Goal: Task Accomplishment & Management: Manage account settings

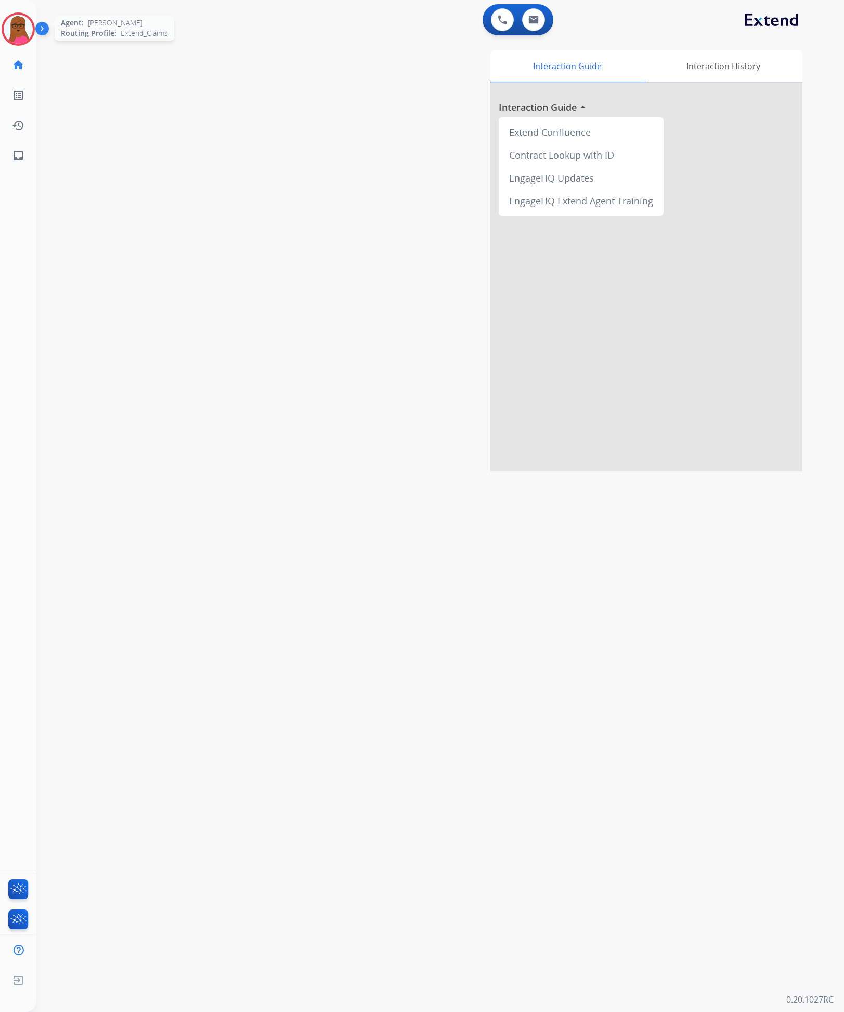
click at [13, 41] on img at bounding box center [18, 29] width 29 height 29
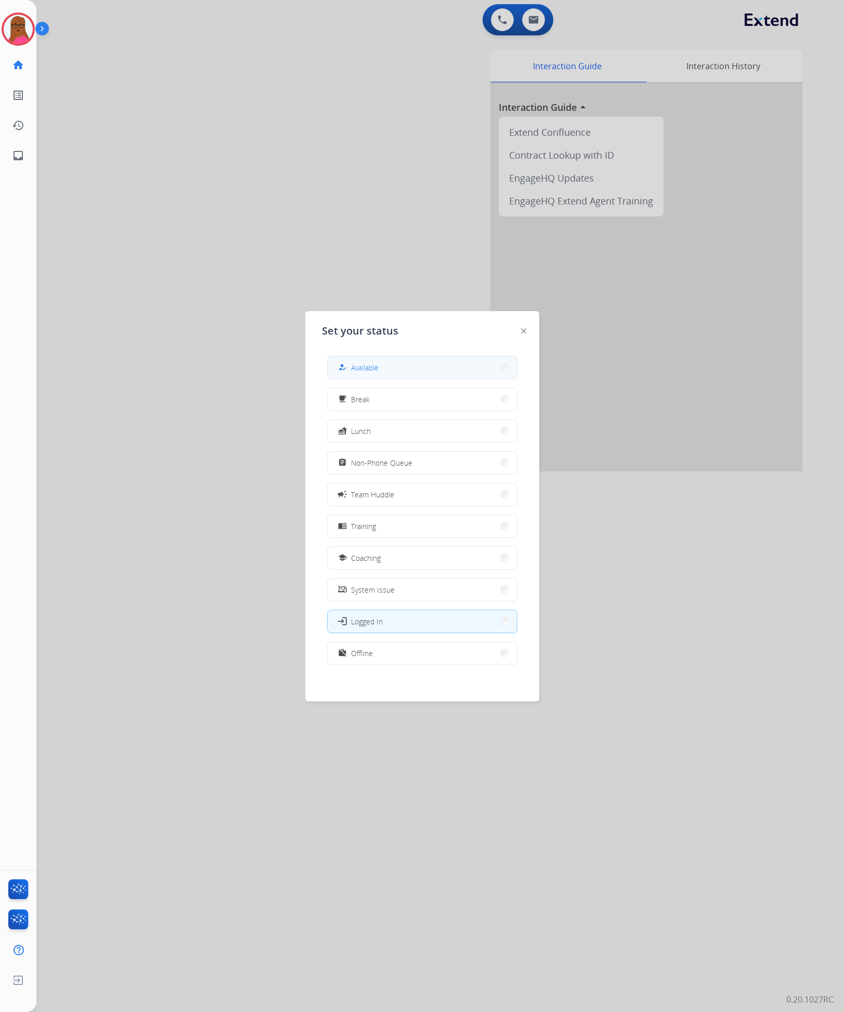
click at [409, 364] on button "how_to_reg Available" at bounding box center [422, 367] width 189 height 22
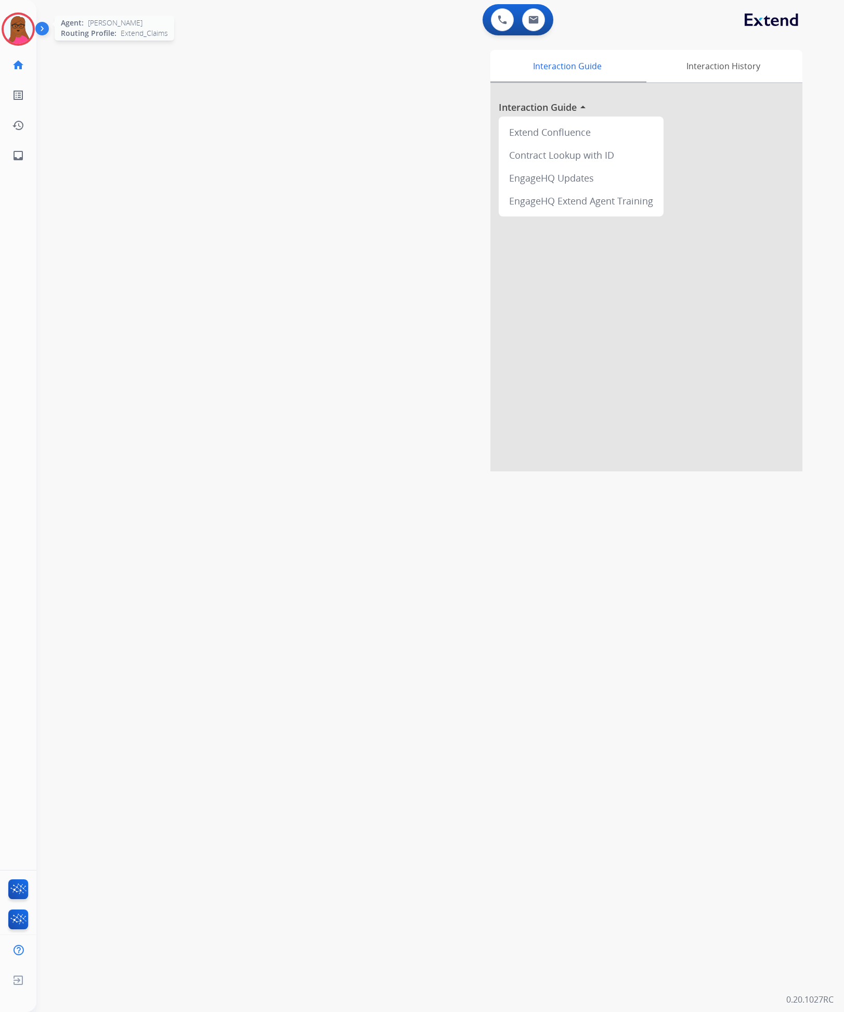
click at [21, 29] on img at bounding box center [18, 29] width 29 height 29
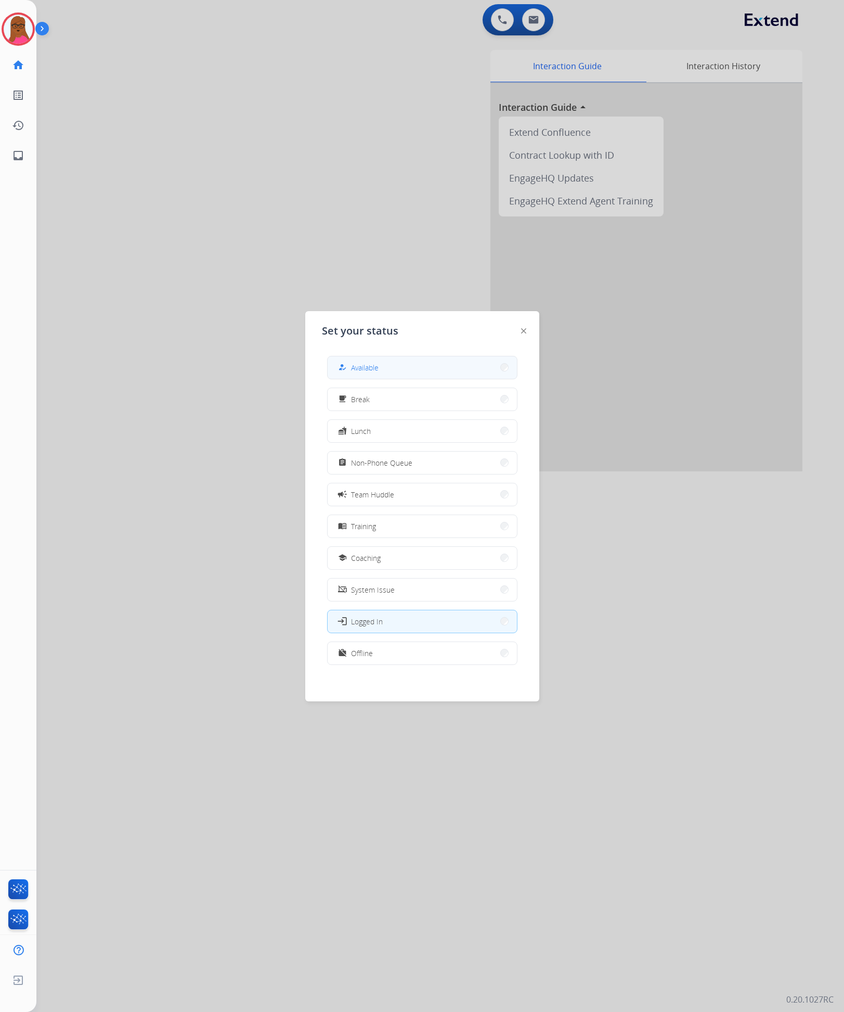
click at [428, 366] on button "how_to_reg Available" at bounding box center [422, 367] width 189 height 22
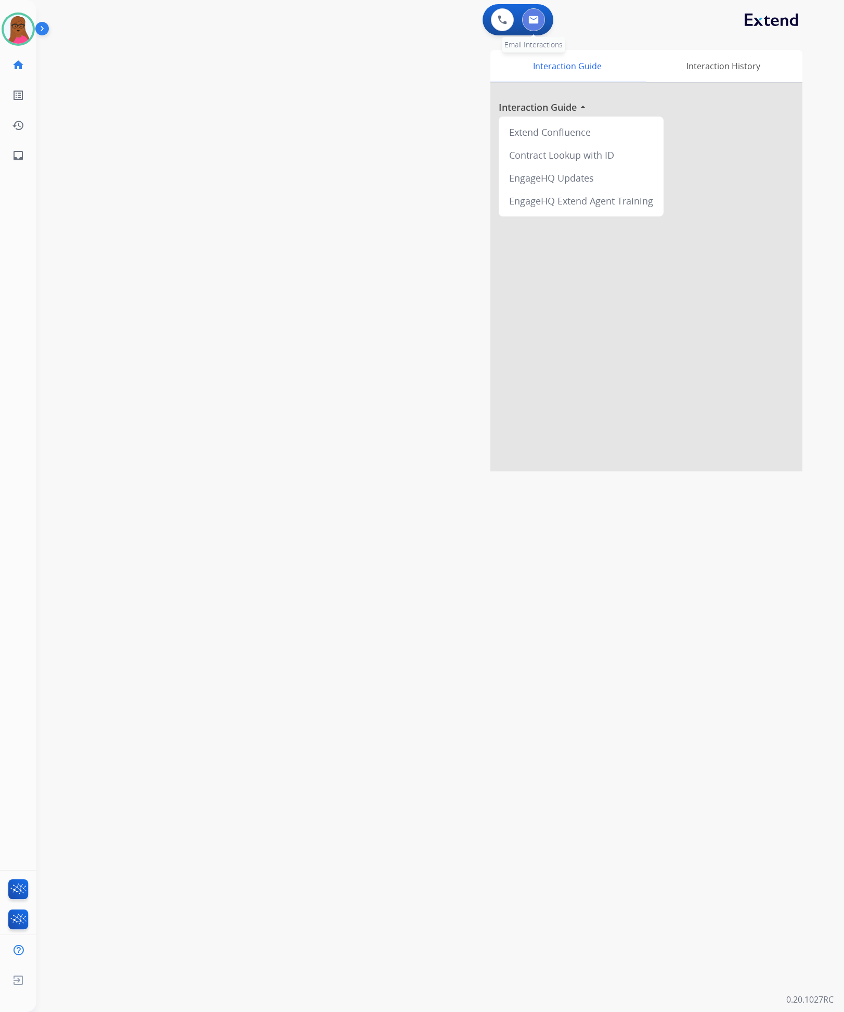
click at [537, 13] on button at bounding box center [533, 19] width 23 height 23
select select "**********"
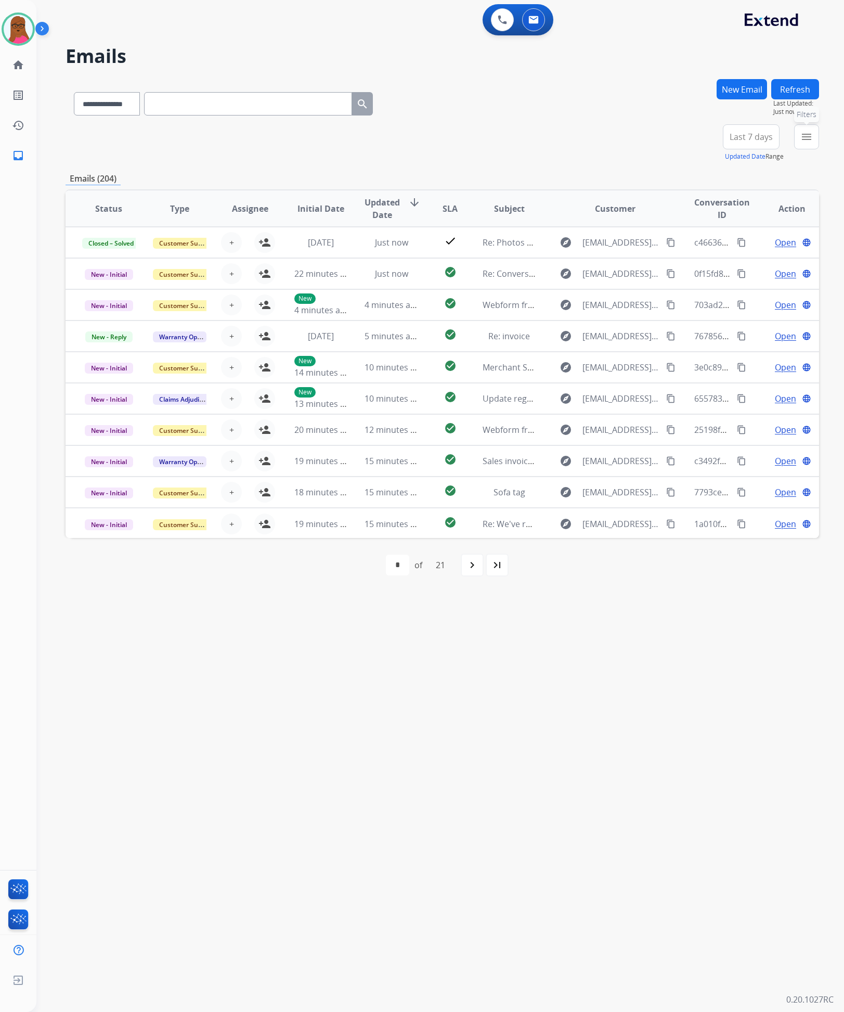
click at [810, 136] on mat-icon "menu" at bounding box center [807, 137] width 12 height 12
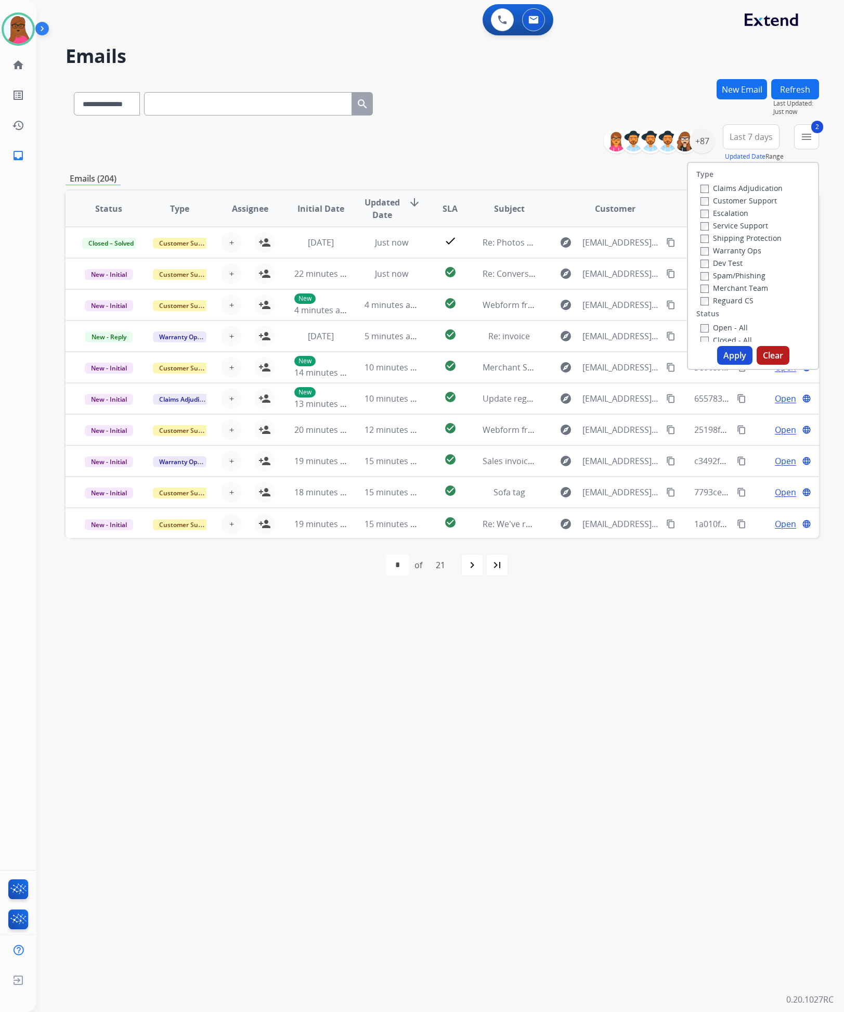
click at [732, 351] on button "Apply" at bounding box center [734, 355] width 35 height 19
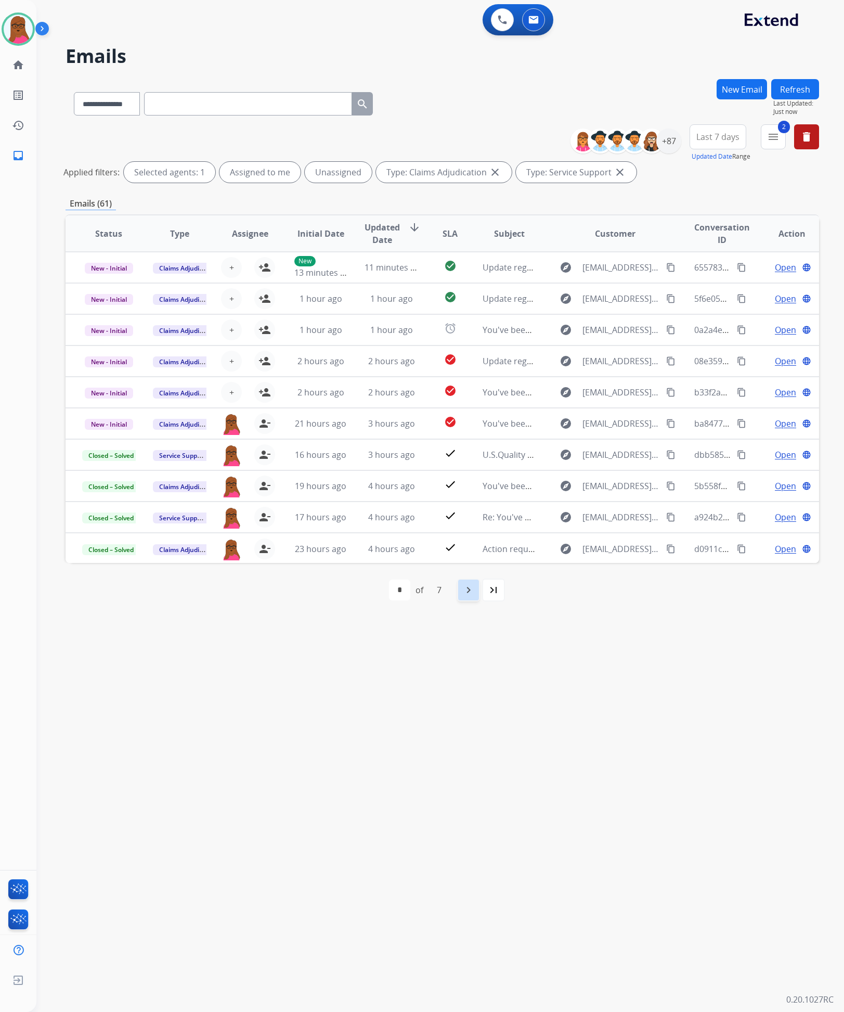
click at [470, 598] on div "navigate_next" at bounding box center [468, 590] width 23 height 23
click at [401, 596] on div "navigate_before" at bounding box center [393, 590] width 23 height 23
select select "*"
click at [779, 428] on span "Open" at bounding box center [785, 423] width 21 height 12
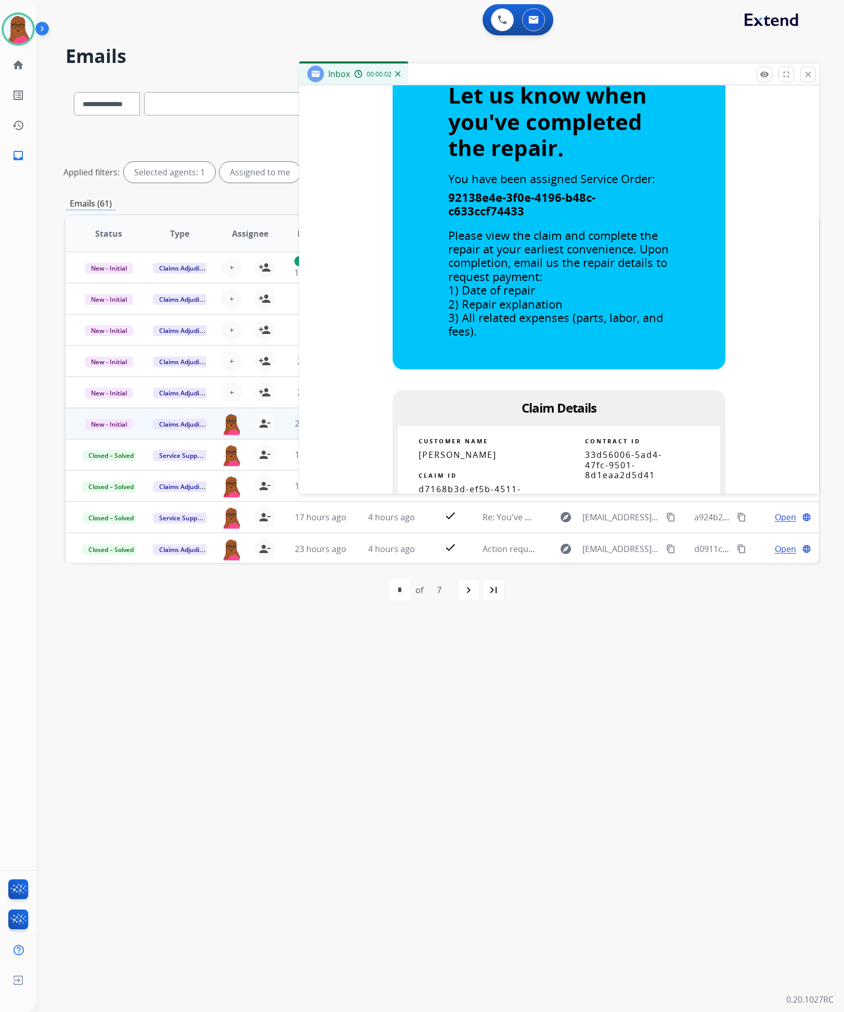
scroll to position [546, 0]
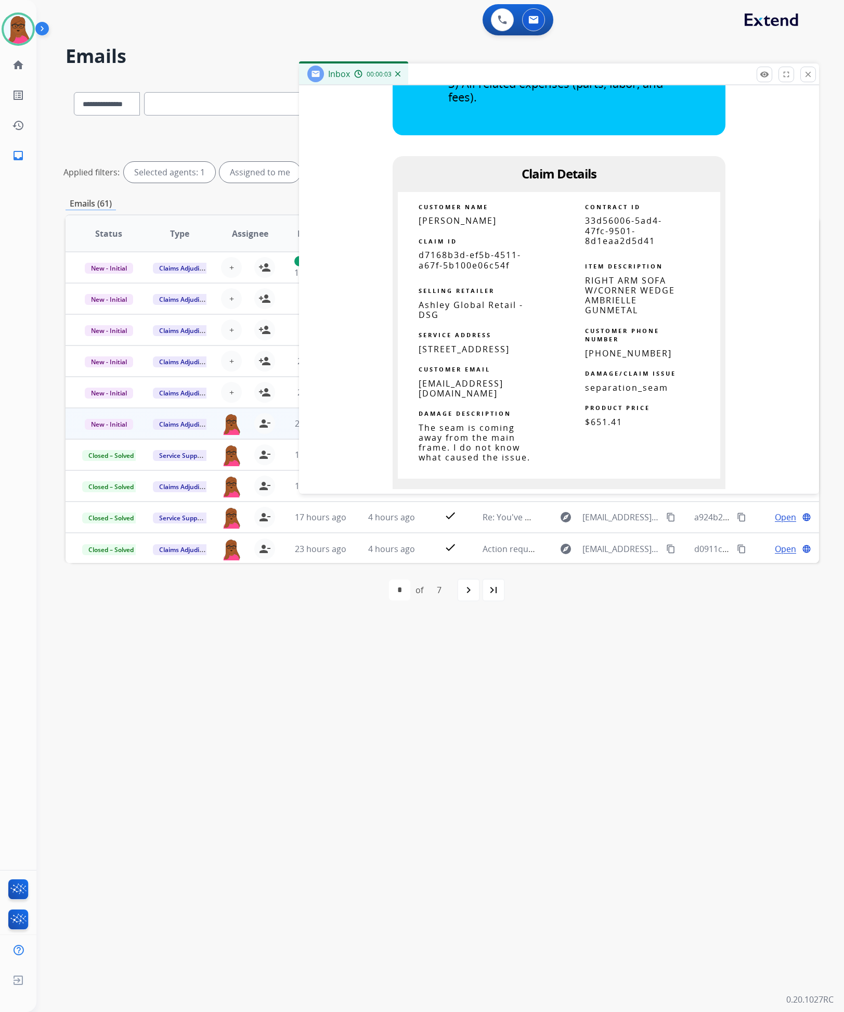
click at [458, 249] on span "d7168b3d-ef5b-4511-a67f-5b100e06c54f" at bounding box center [470, 259] width 102 height 21
copy tbody
click at [802, 75] on button "close Close" at bounding box center [809, 75] width 16 height 16
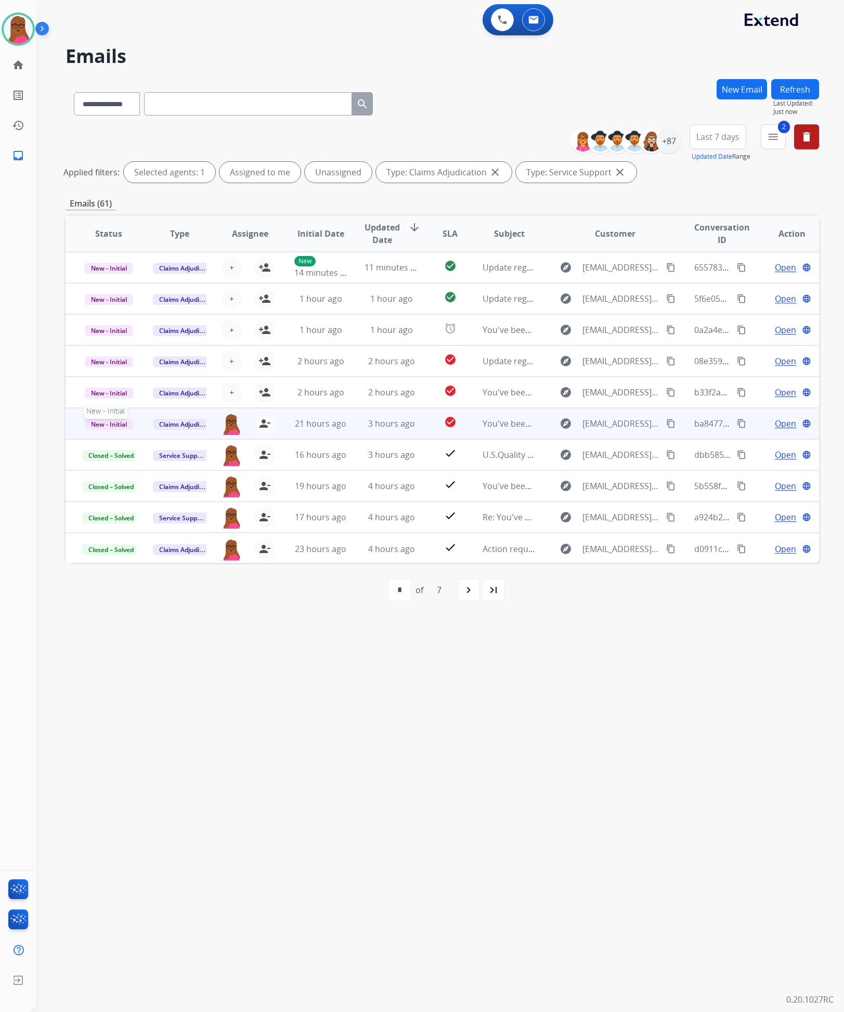
click at [111, 427] on span "New - Initial" at bounding box center [109, 424] width 48 height 11
click at [183, 363] on p "Closed – Solved" at bounding box center [161, 364] width 60 height 15
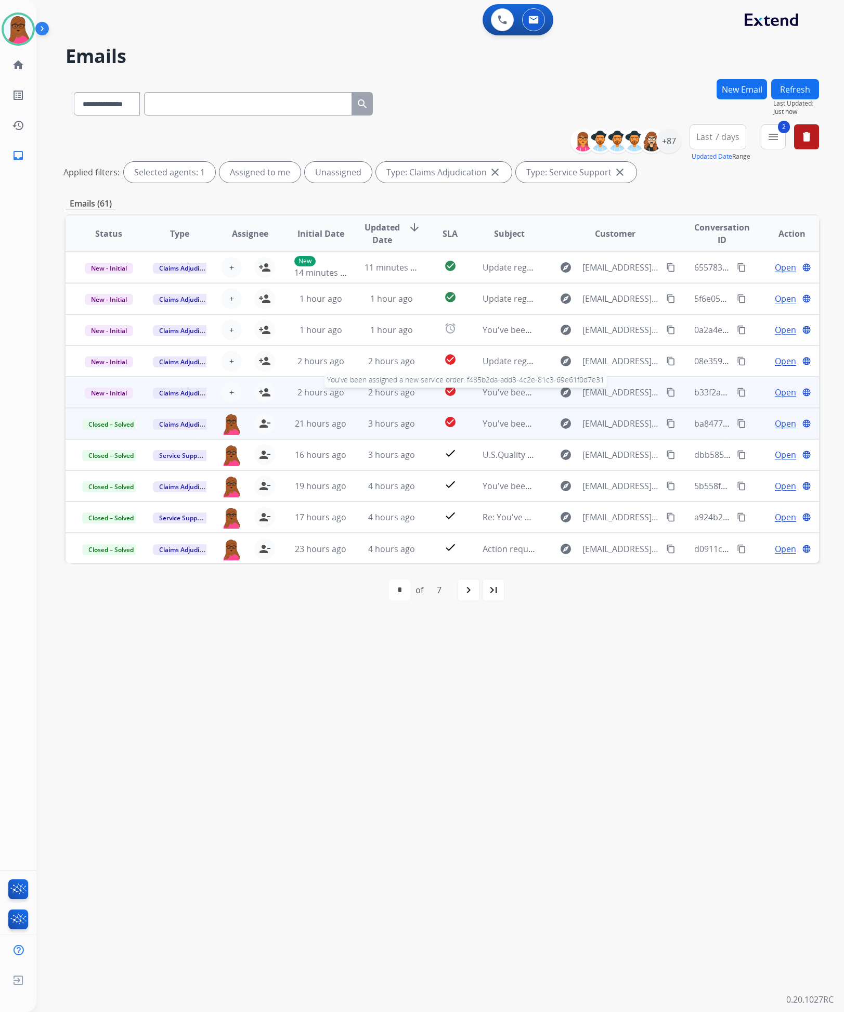
click at [487, 397] on span "You've been assigned a new service order: f485b2da-add3-4c2e-81c3-69e61f0d7e31" at bounding box center [646, 392] width 326 height 11
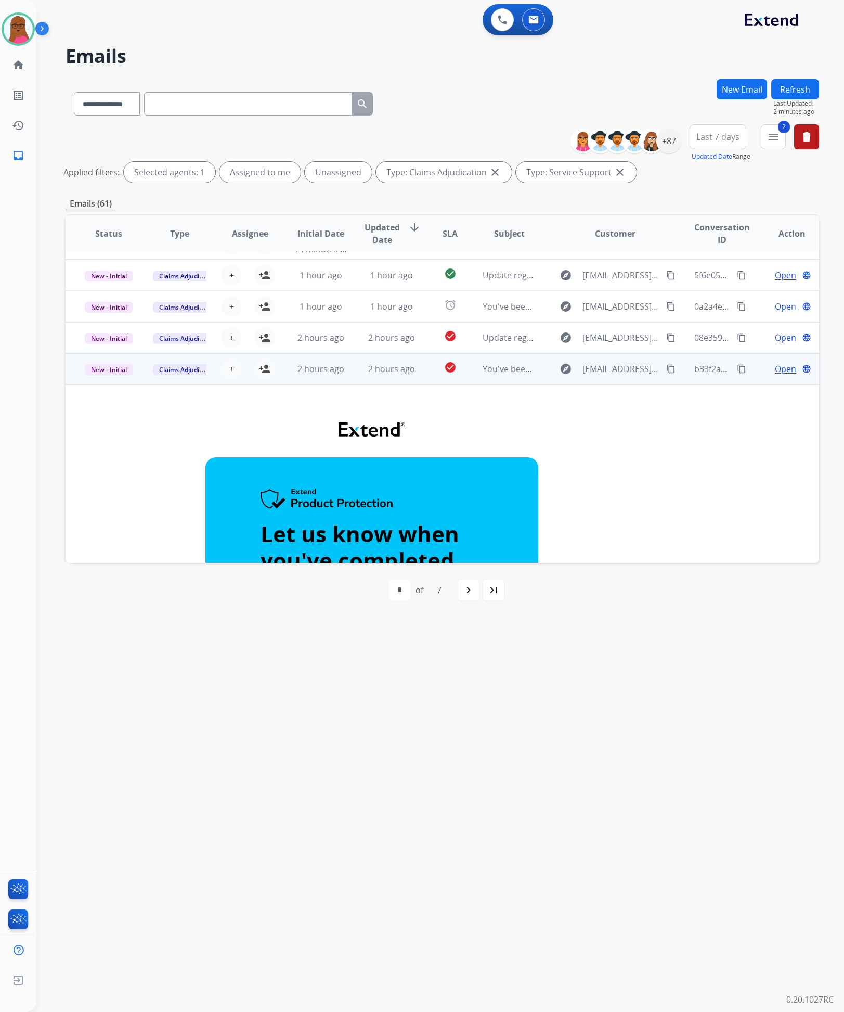
scroll to position [0, 0]
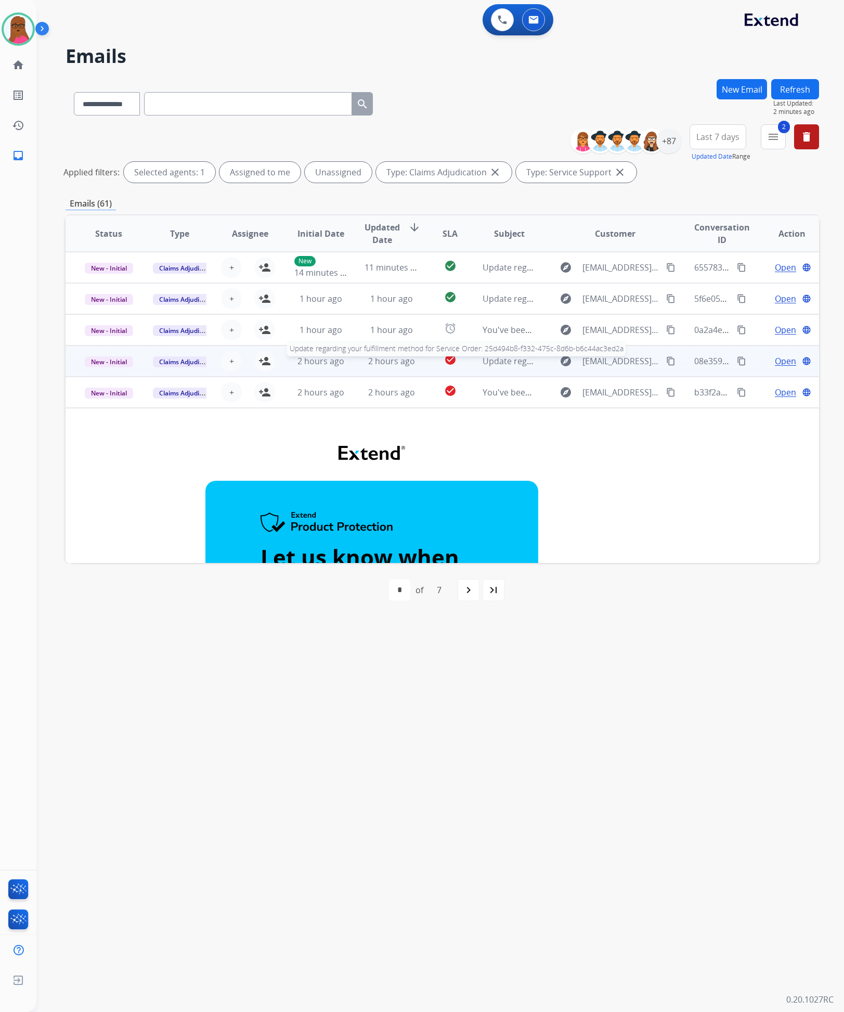
click at [489, 362] on span "Update regarding your fulfillment method for Service Order: 25d494b8-f332-475c-…" at bounding box center [682, 360] width 398 height 11
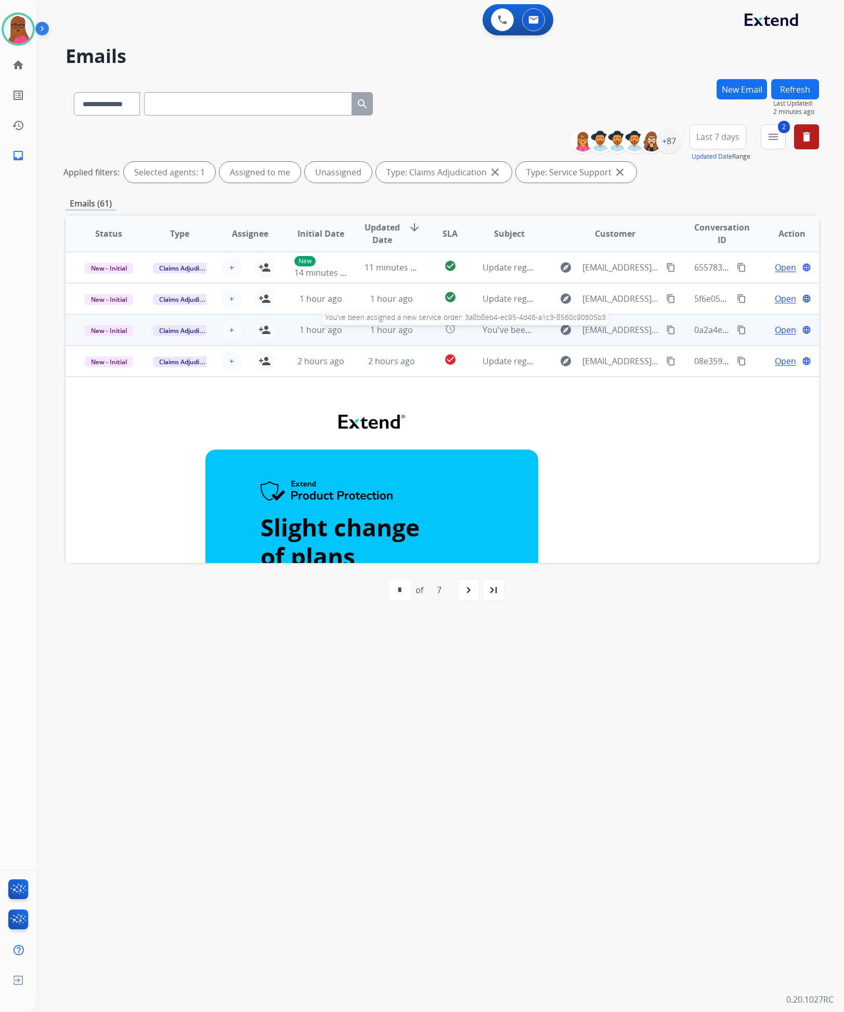
click at [492, 328] on span "You've been assigned a new service order: 3a8b8eb4-ec95-4d46-a1c3-8560c90605b3" at bounding box center [647, 329] width 329 height 11
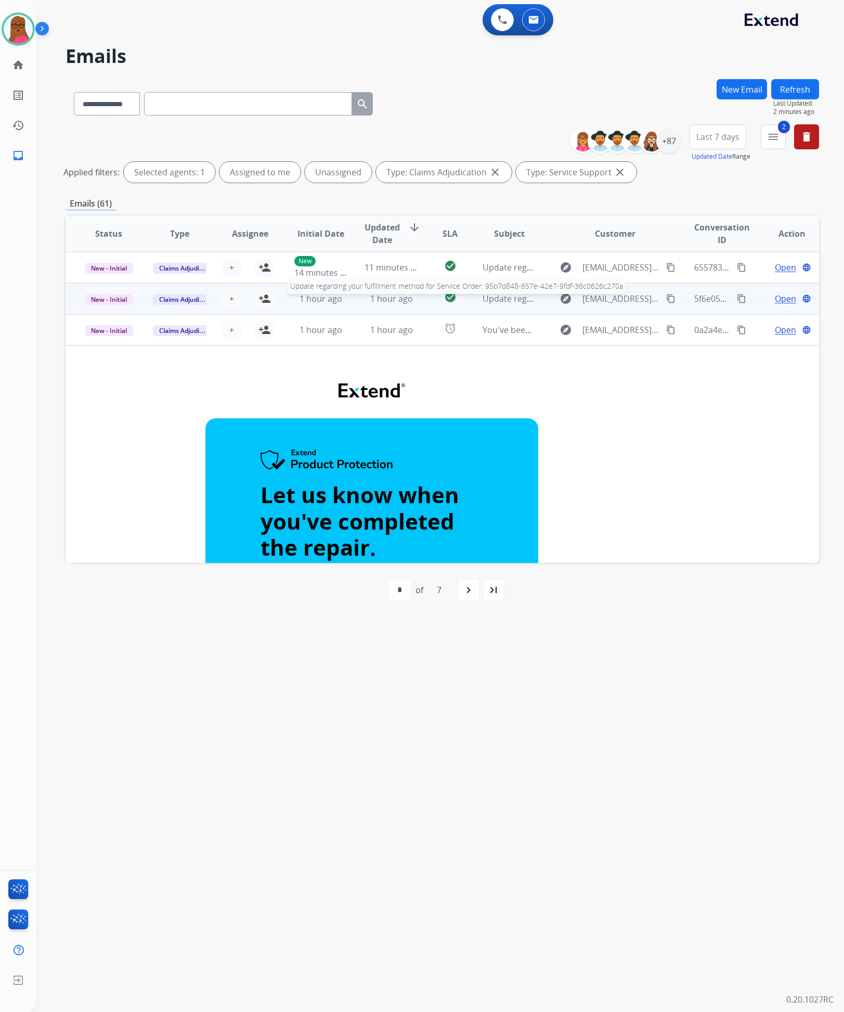
click at [502, 298] on span "Update regarding your fulfillment method for Service Order: 95b7d848-657e-42e7-…" at bounding box center [680, 298] width 395 height 11
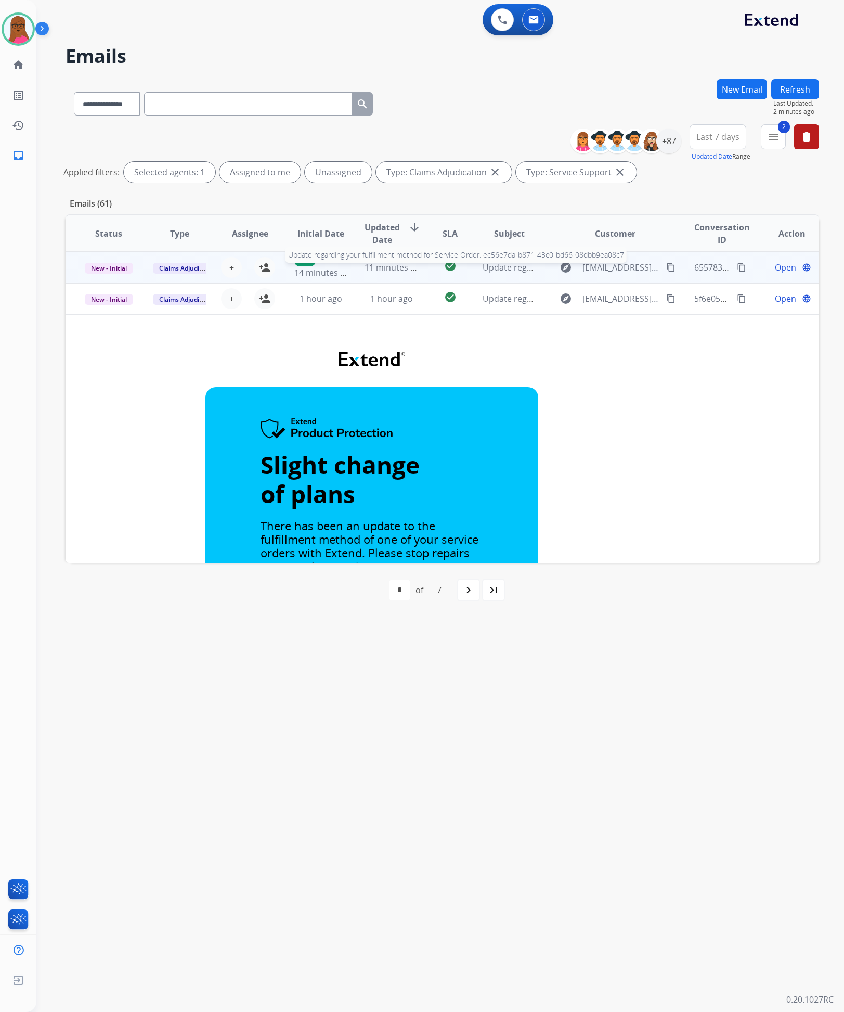
click at [483, 267] on span "Update regarding your fulfillment method for Service Order: ec56e7da-b871-43c0-…" at bounding box center [683, 267] width 401 height 11
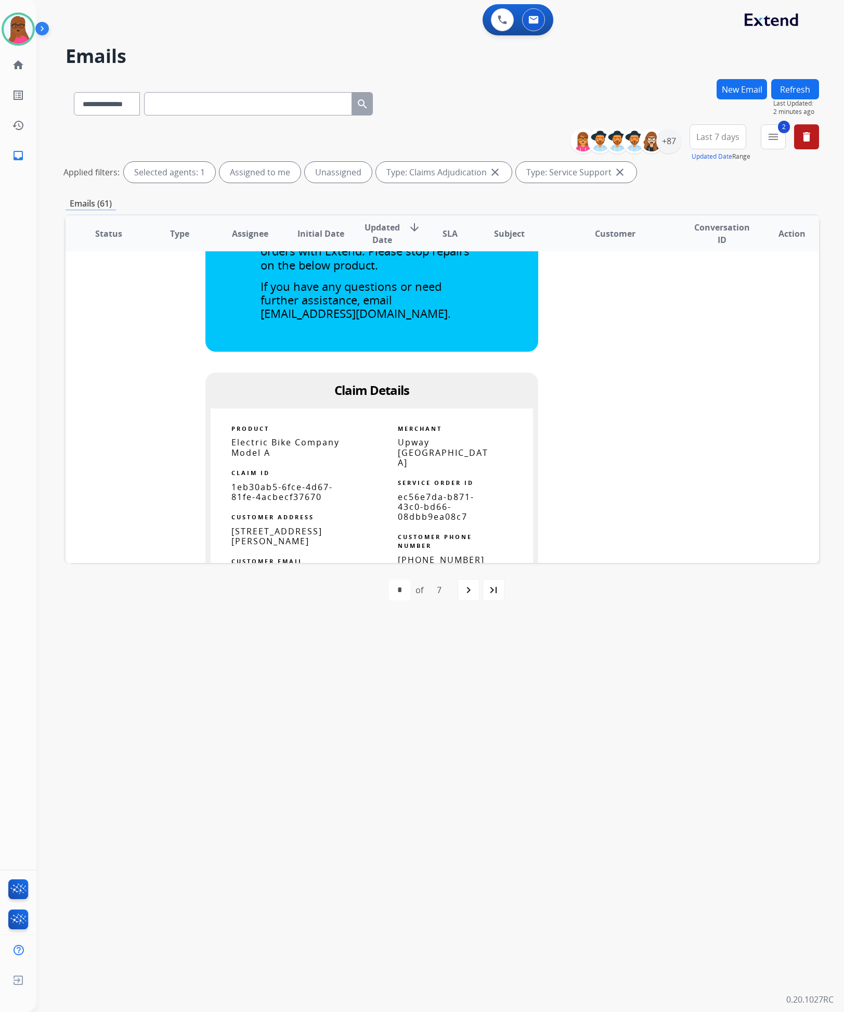
scroll to position [390, 0]
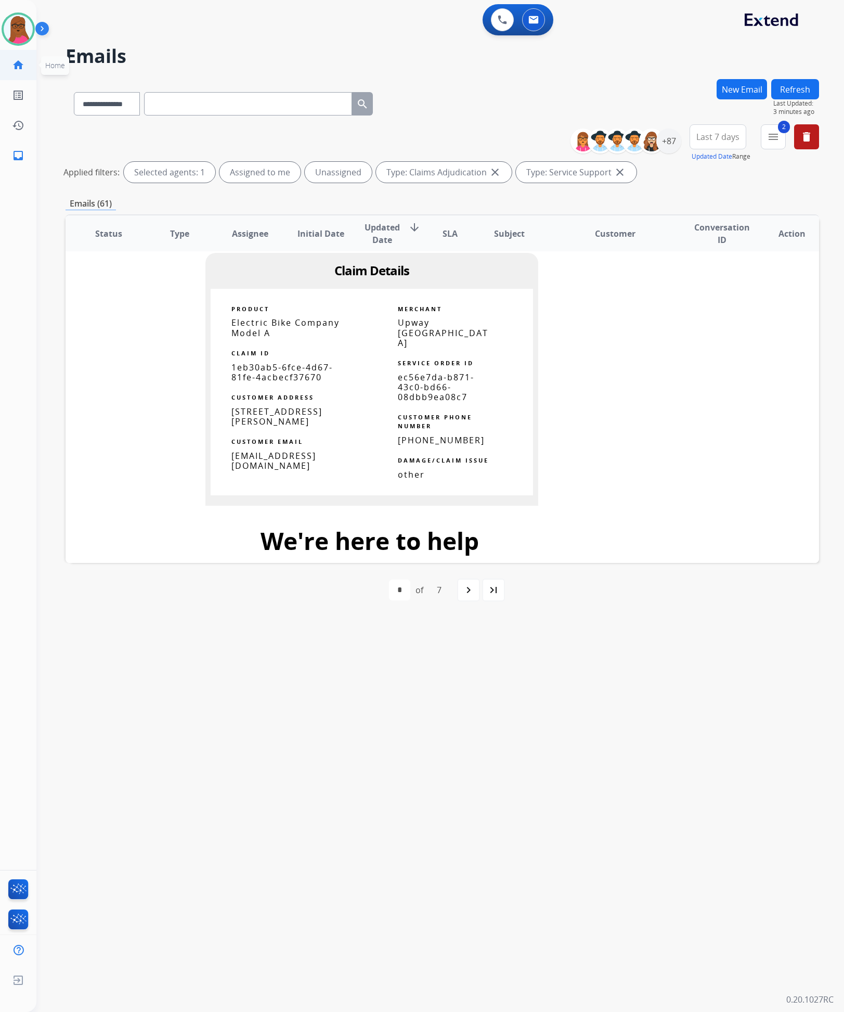
click at [16, 66] on mat-icon "home" at bounding box center [18, 65] width 12 height 12
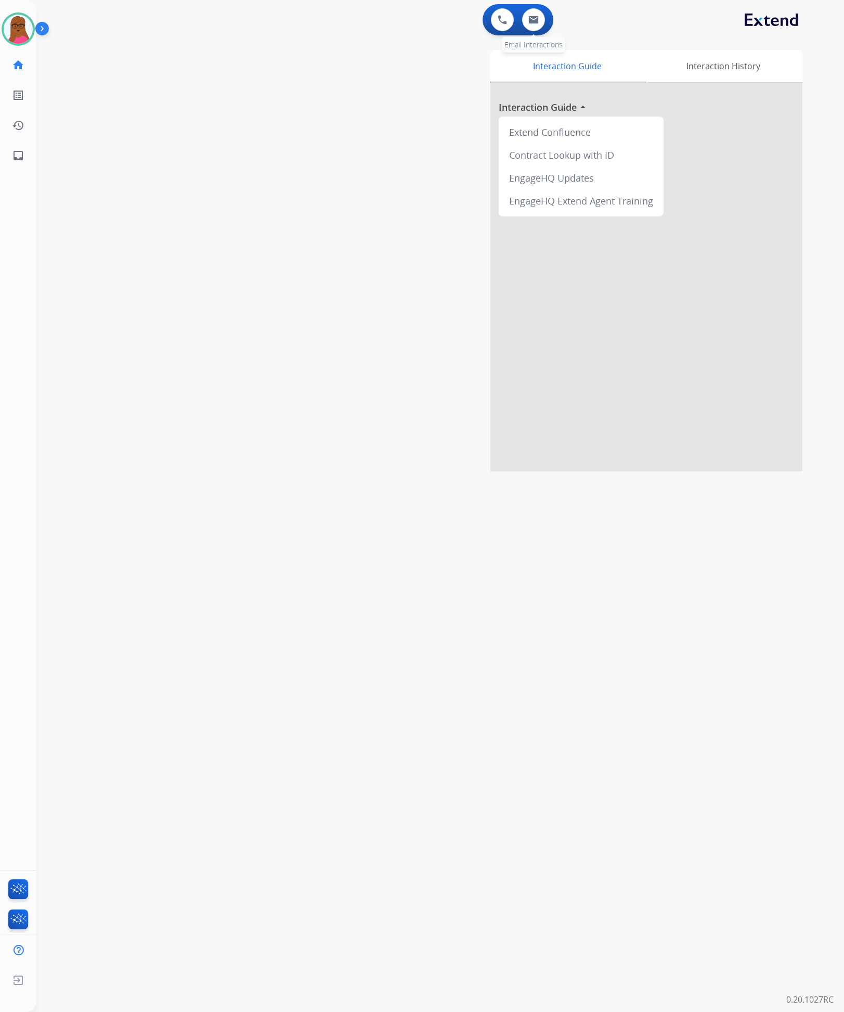
click at [545, 19] on div "0 Email Interactions" at bounding box center [533, 19] width 31 height 23
click at [534, 25] on button at bounding box center [533, 19] width 23 height 23
select select "**********"
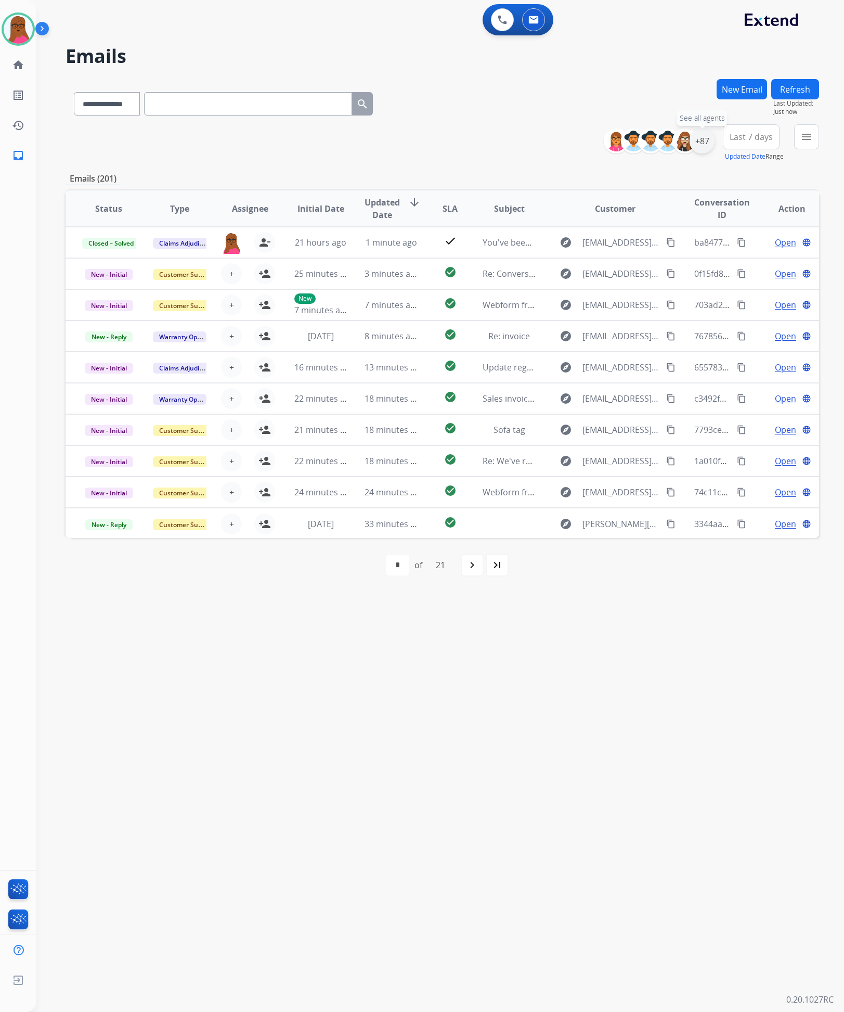
click at [707, 143] on div "+87" at bounding box center [702, 141] width 25 height 25
click at [812, 138] on mat-icon "menu" at bounding box center [807, 137] width 12 height 12
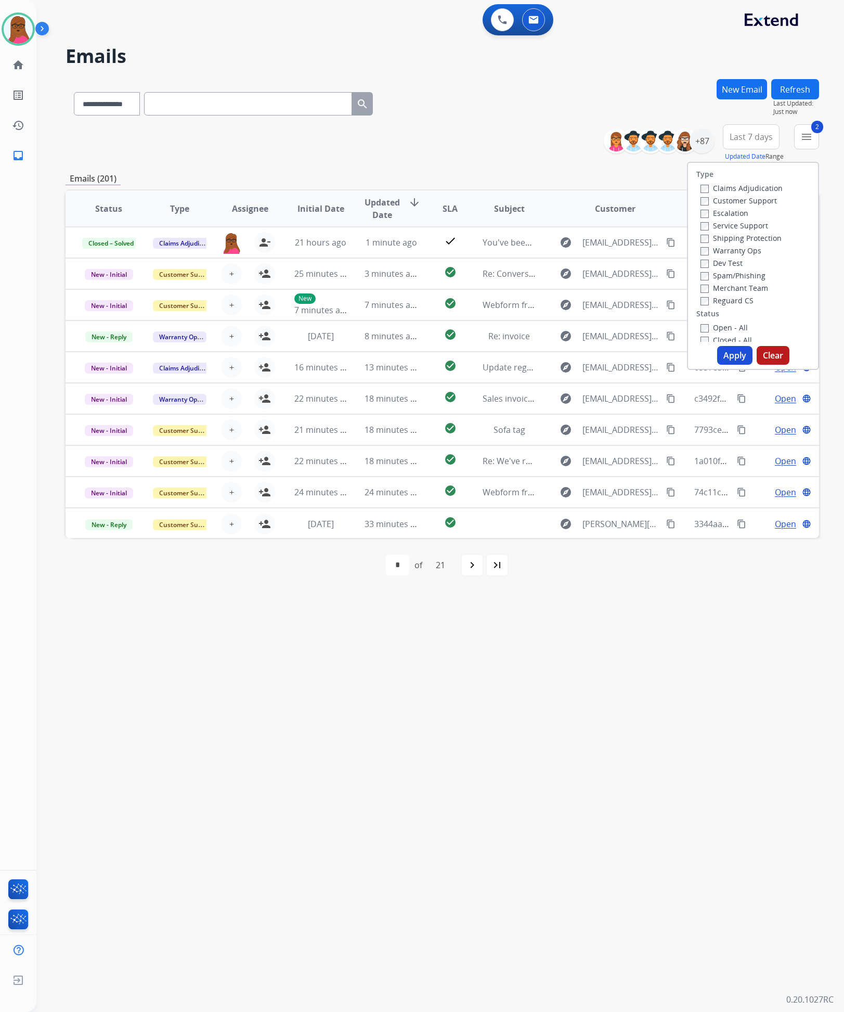
click at [734, 348] on button "Apply" at bounding box center [734, 355] width 35 height 19
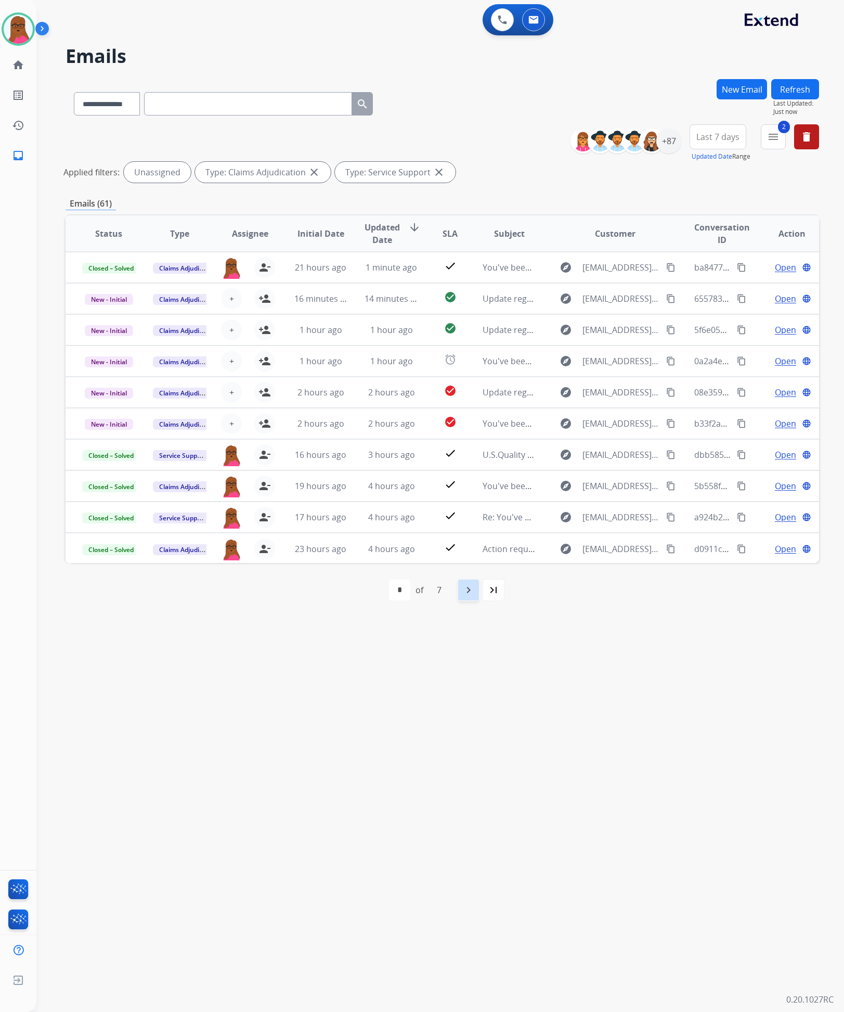
click at [471, 595] on mat-icon "navigate_next" at bounding box center [469, 590] width 12 height 12
click at [660, 140] on div "+87" at bounding box center [669, 141] width 25 height 25
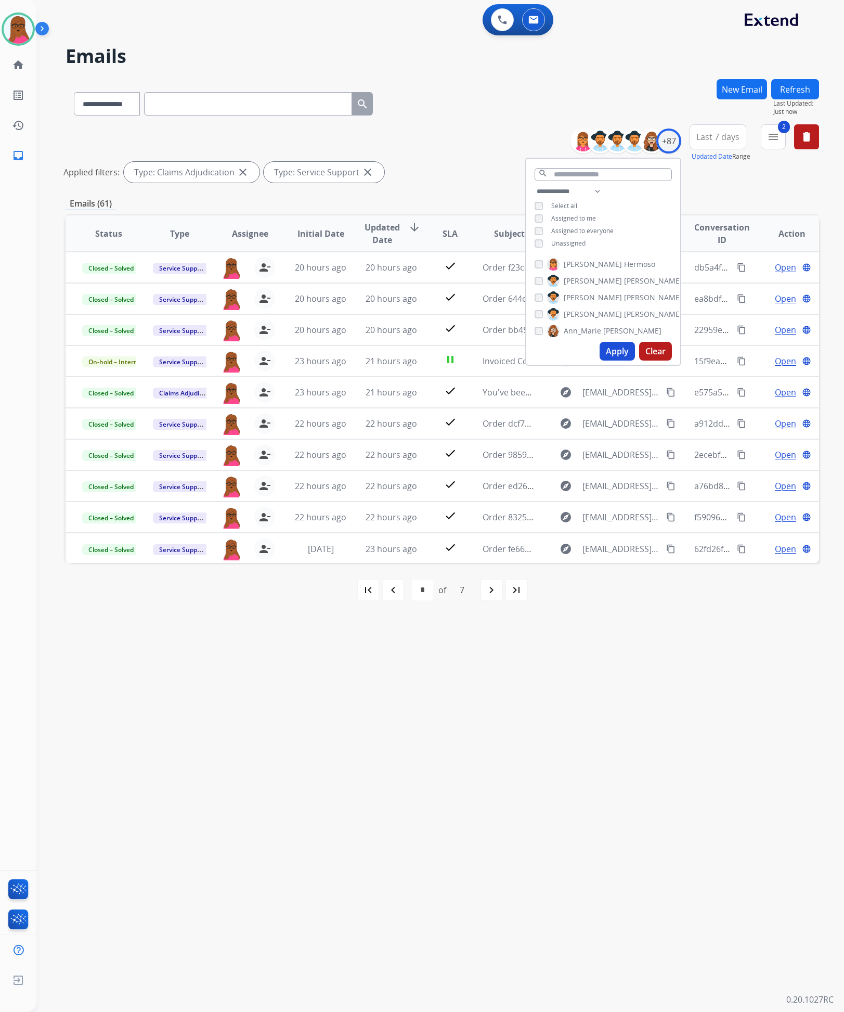
click at [605, 354] on button "Apply" at bounding box center [617, 351] width 35 height 19
click at [617, 353] on button "Apply" at bounding box center [617, 351] width 35 height 19
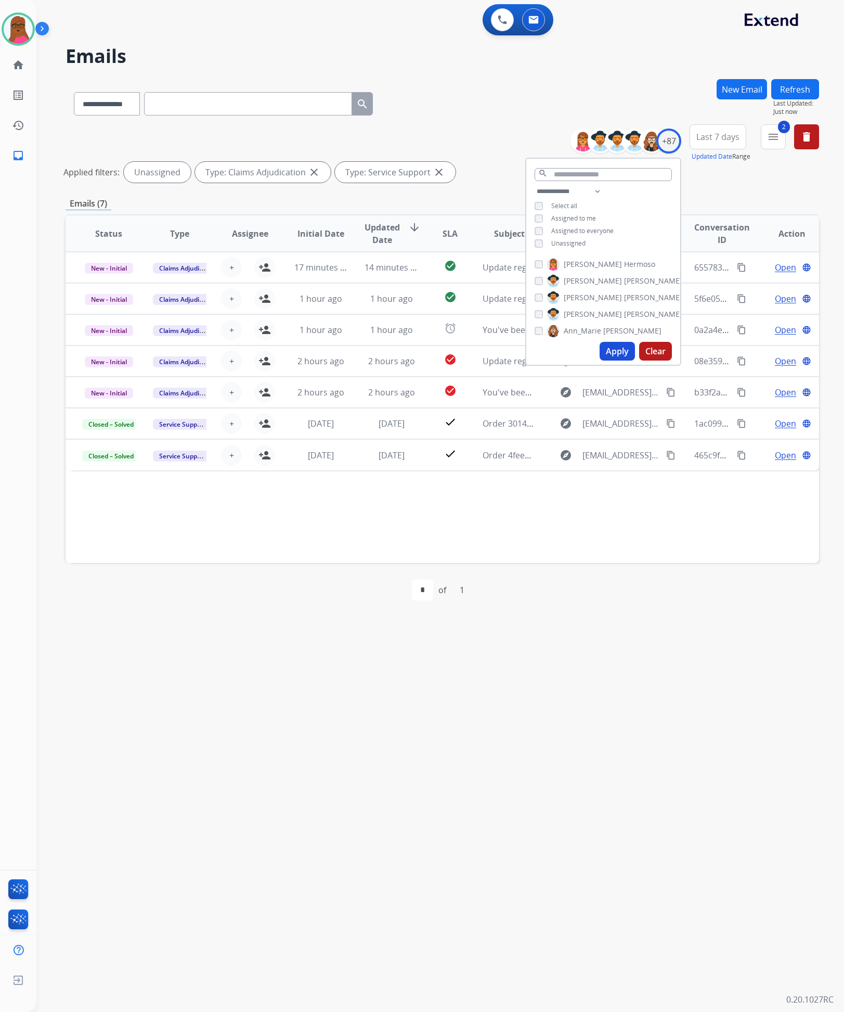
click at [662, 715] on div "**********" at bounding box center [427, 524] width 783 height 974
click at [433, 174] on mat-icon "close" at bounding box center [439, 172] width 12 height 12
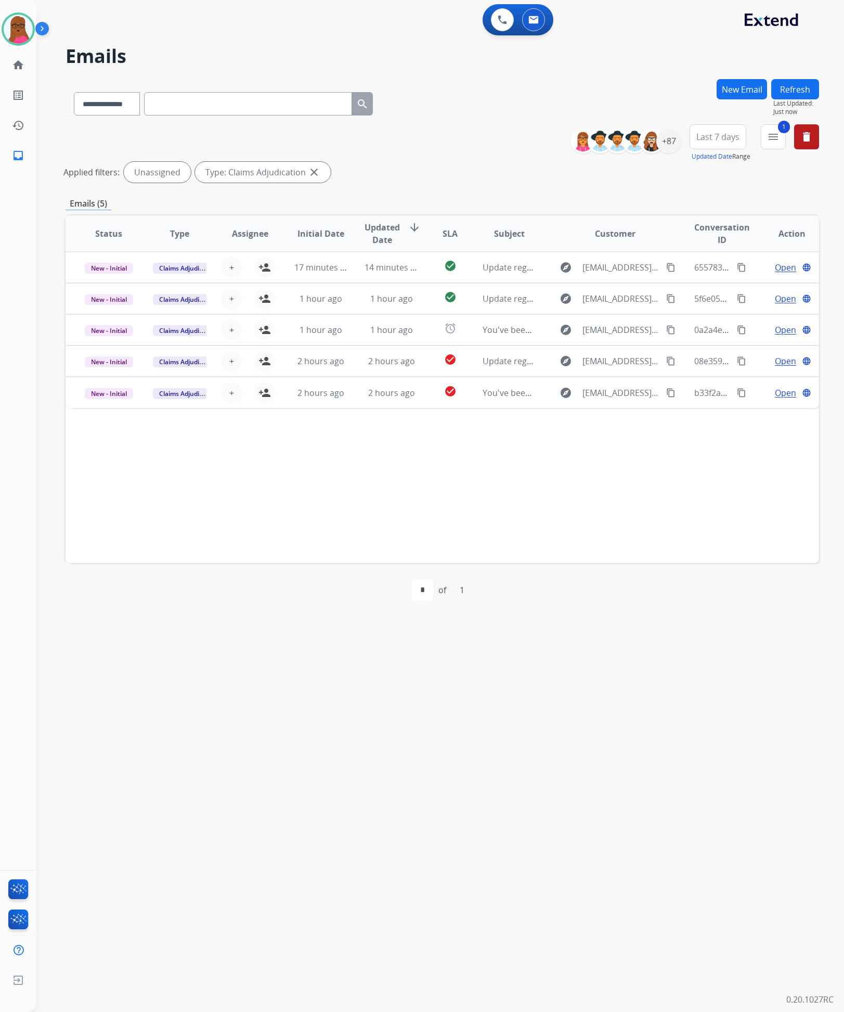
click at [308, 176] on mat-icon "close" at bounding box center [314, 172] width 12 height 12
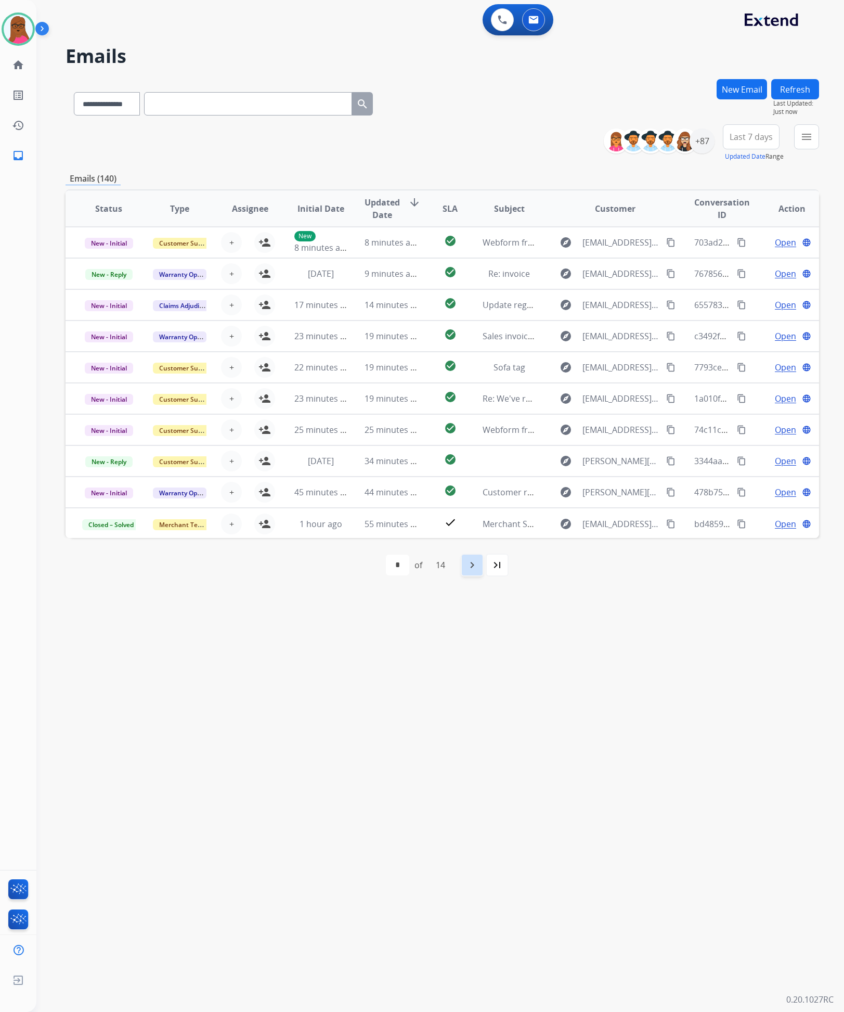
click at [478, 562] on mat-icon "navigate_next" at bounding box center [472, 565] width 12 height 12
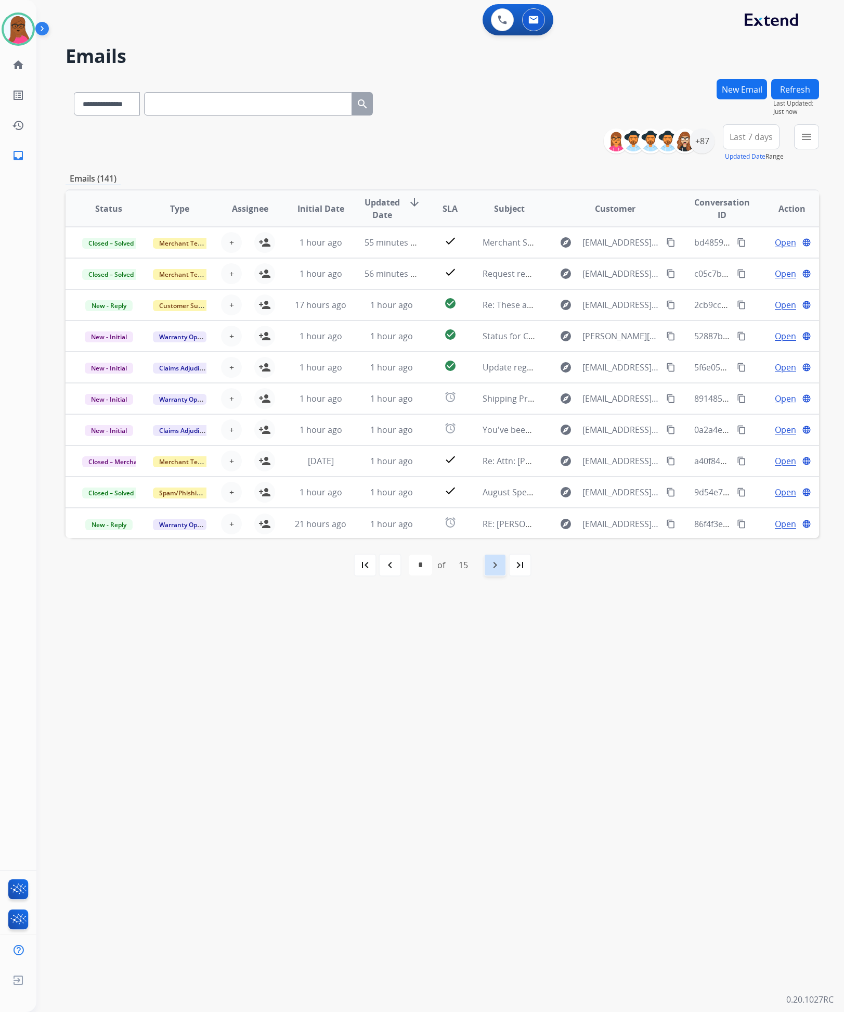
click at [486, 569] on div "navigate_next" at bounding box center [495, 565] width 23 height 23
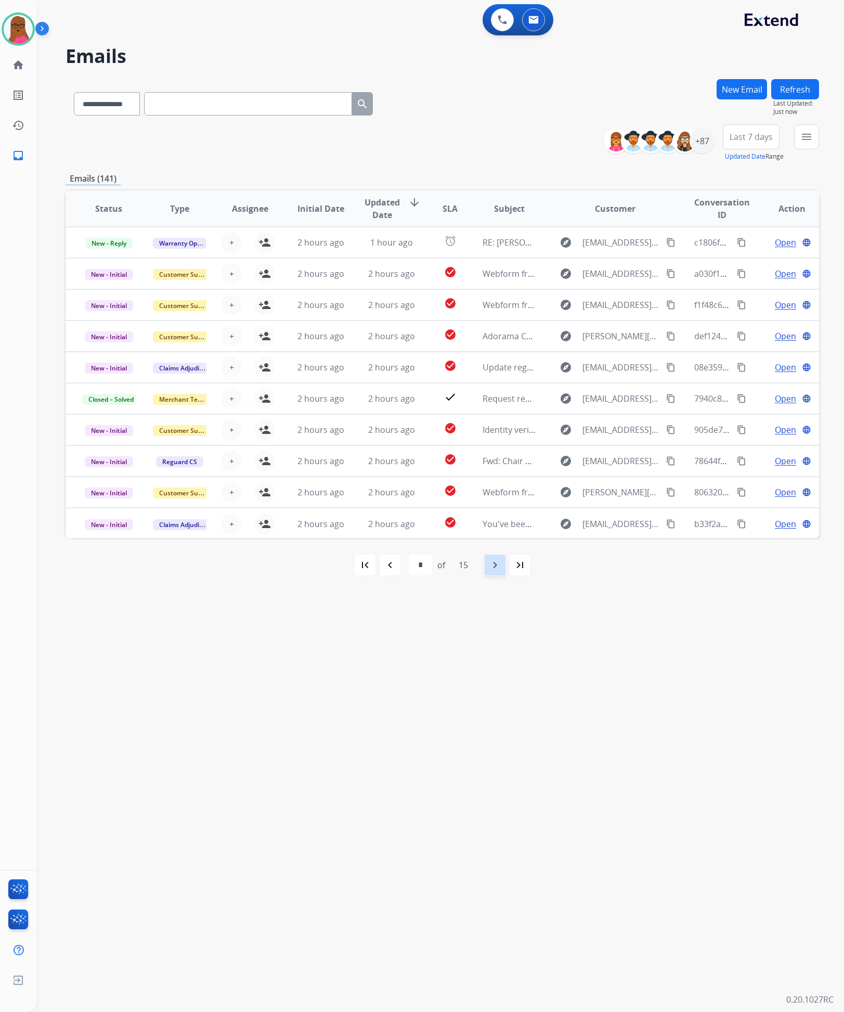
click at [492, 570] on mat-icon "navigate_next" at bounding box center [495, 565] width 12 height 12
click at [499, 565] on mat-icon "navigate_next" at bounding box center [495, 565] width 12 height 12
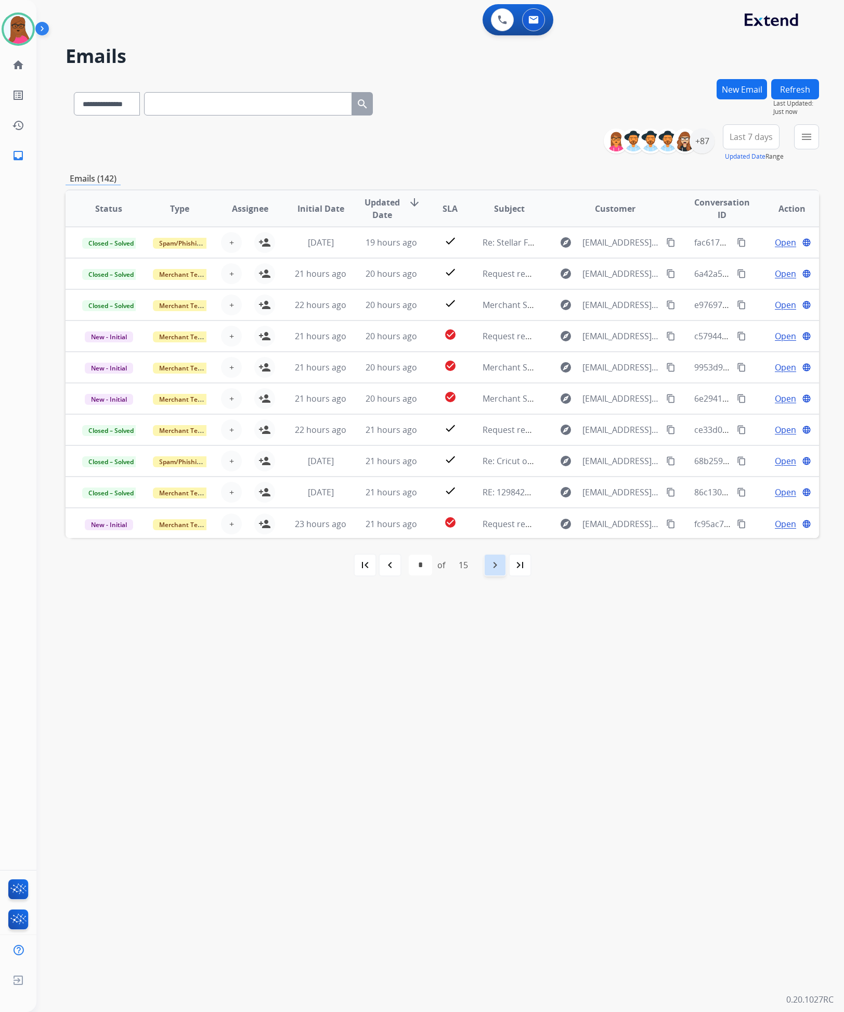
click at [499, 565] on mat-icon "navigate_next" at bounding box center [495, 565] width 12 height 12
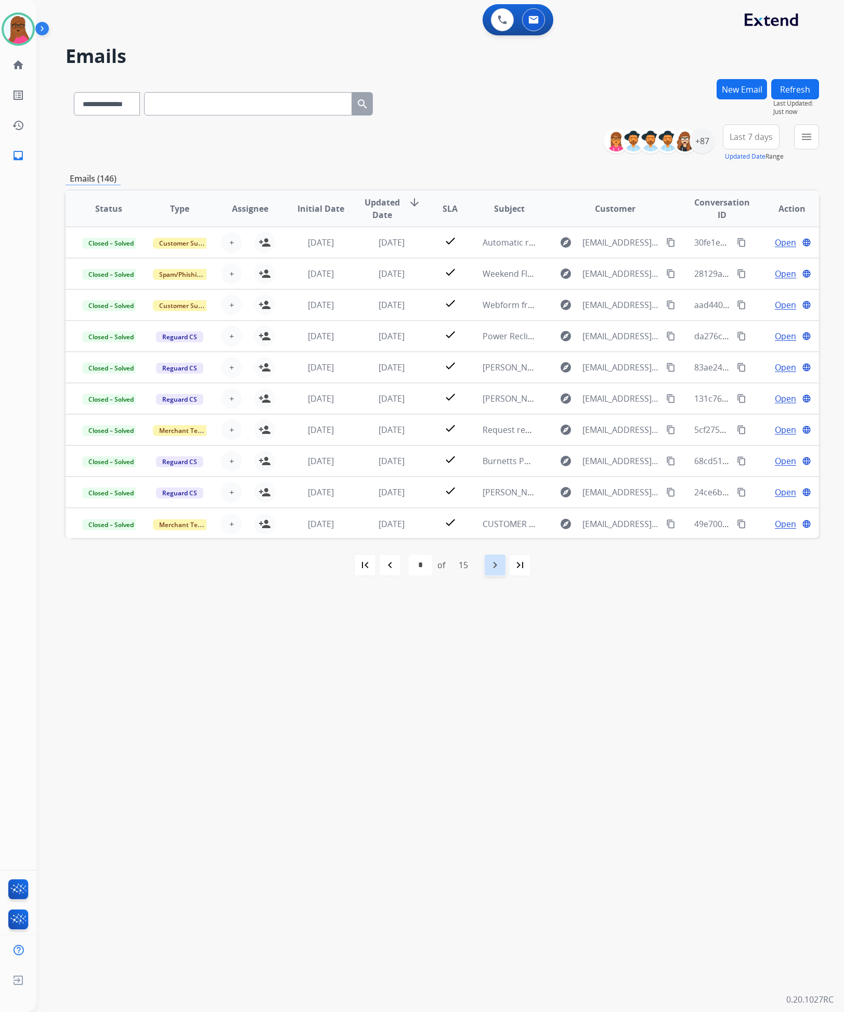
click at [499, 565] on mat-icon "navigate_next" at bounding box center [495, 565] width 12 height 12
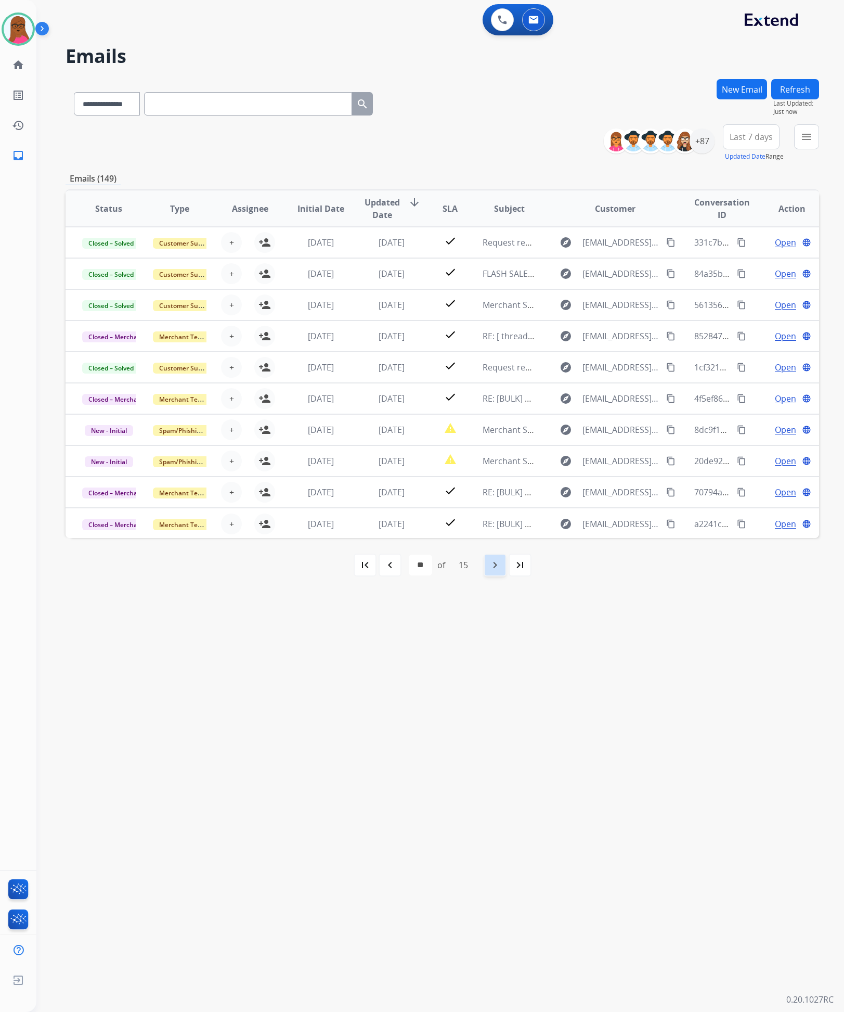
click at [499, 565] on mat-icon "navigate_next" at bounding box center [495, 565] width 12 height 12
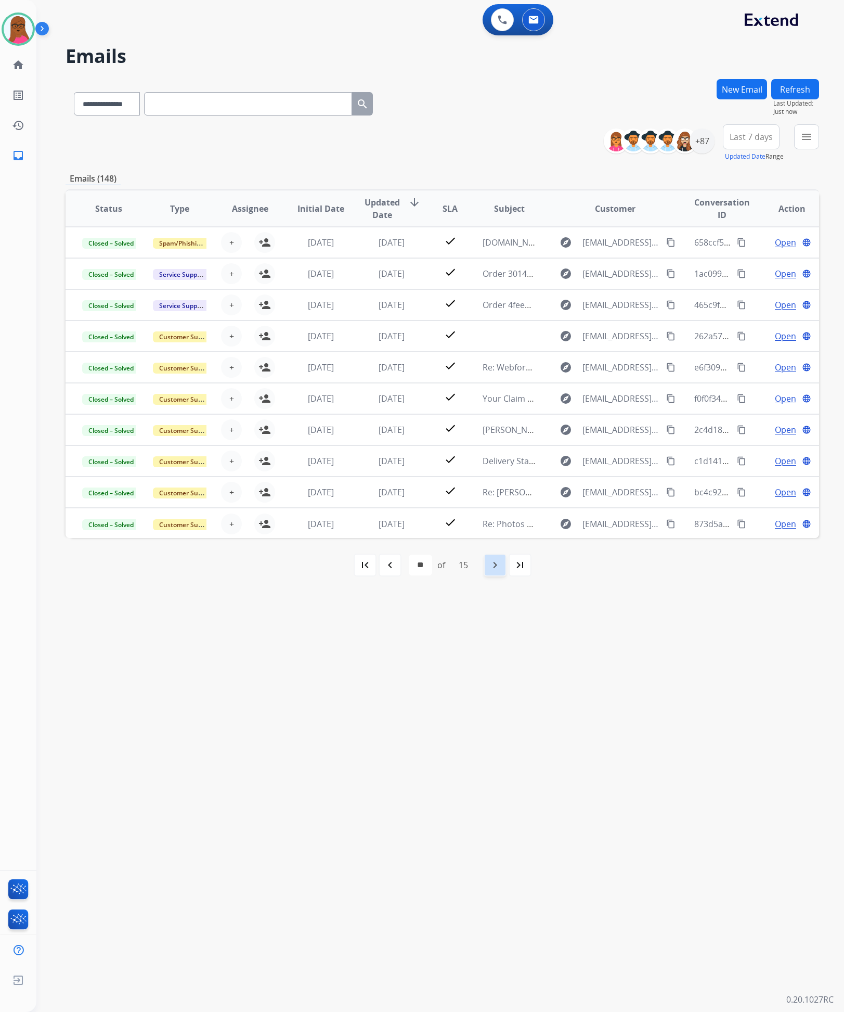
select select "**"
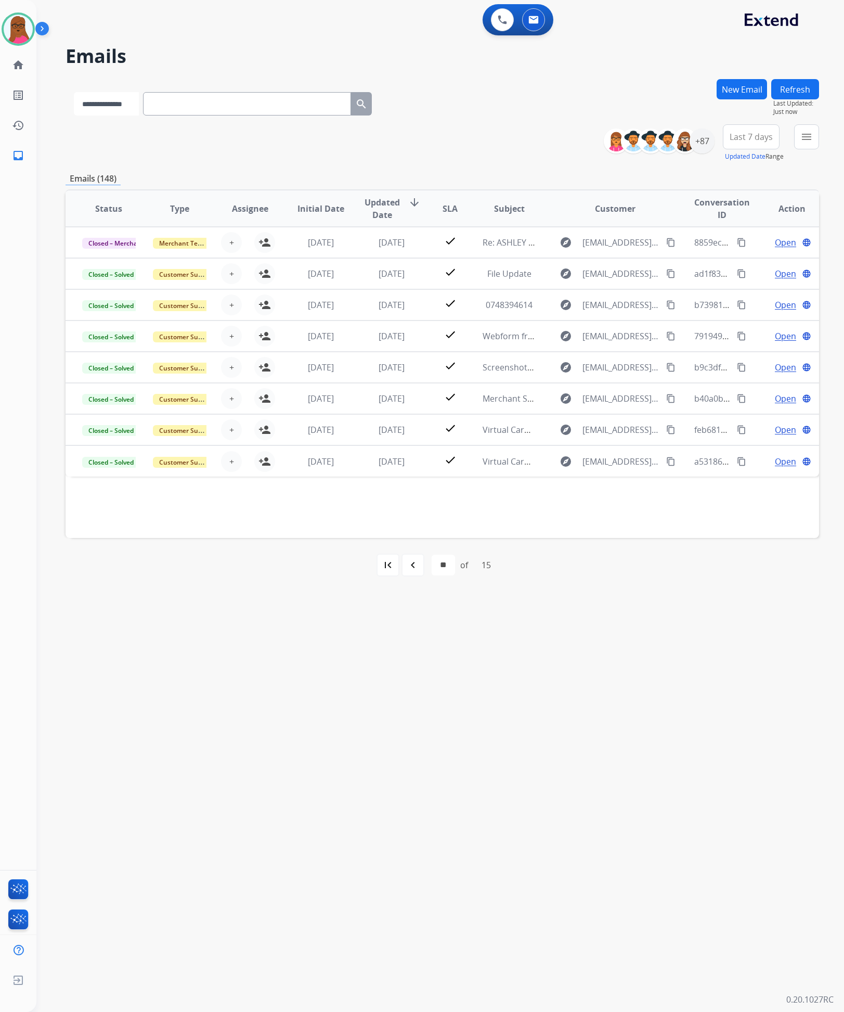
click at [139, 97] on select "**********" at bounding box center [106, 103] width 65 height 23
select select "**********"
click at [74, 92] on select "**********" at bounding box center [106, 103] width 65 height 23
click at [219, 106] on input "text" at bounding box center [248, 103] width 208 height 23
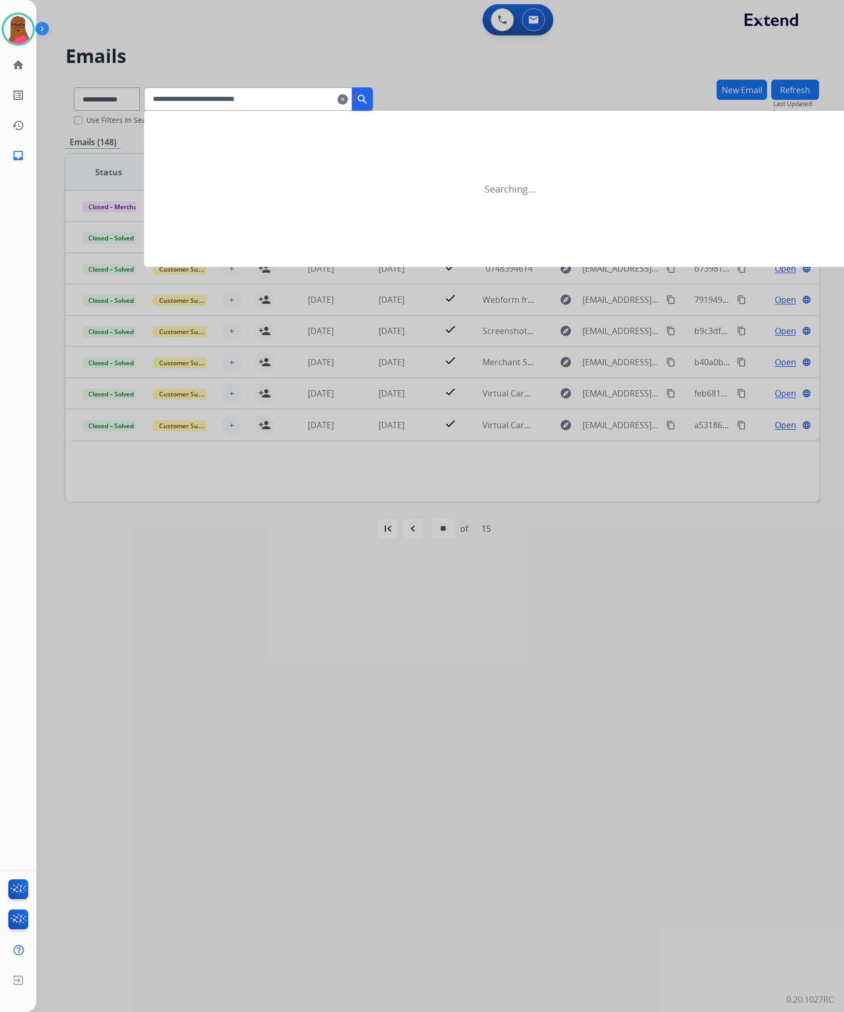
type input "**********"
click at [373, 92] on button "search" at bounding box center [362, 98] width 21 height 23
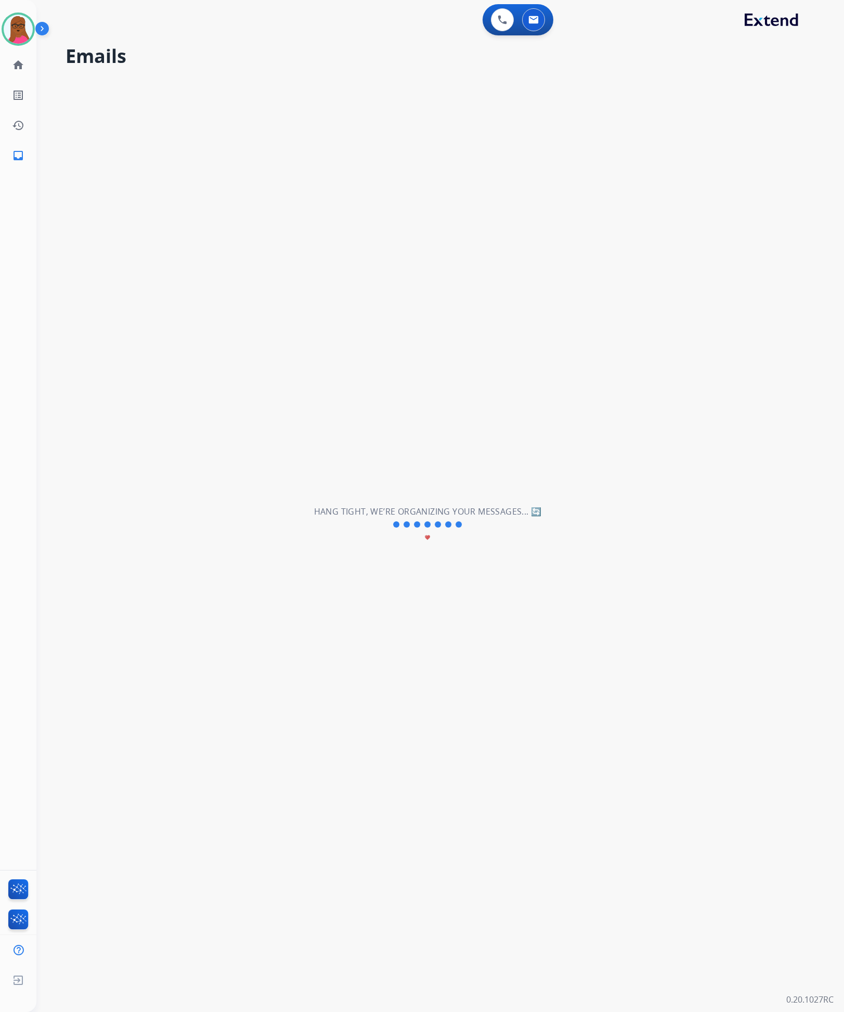
select select "*"
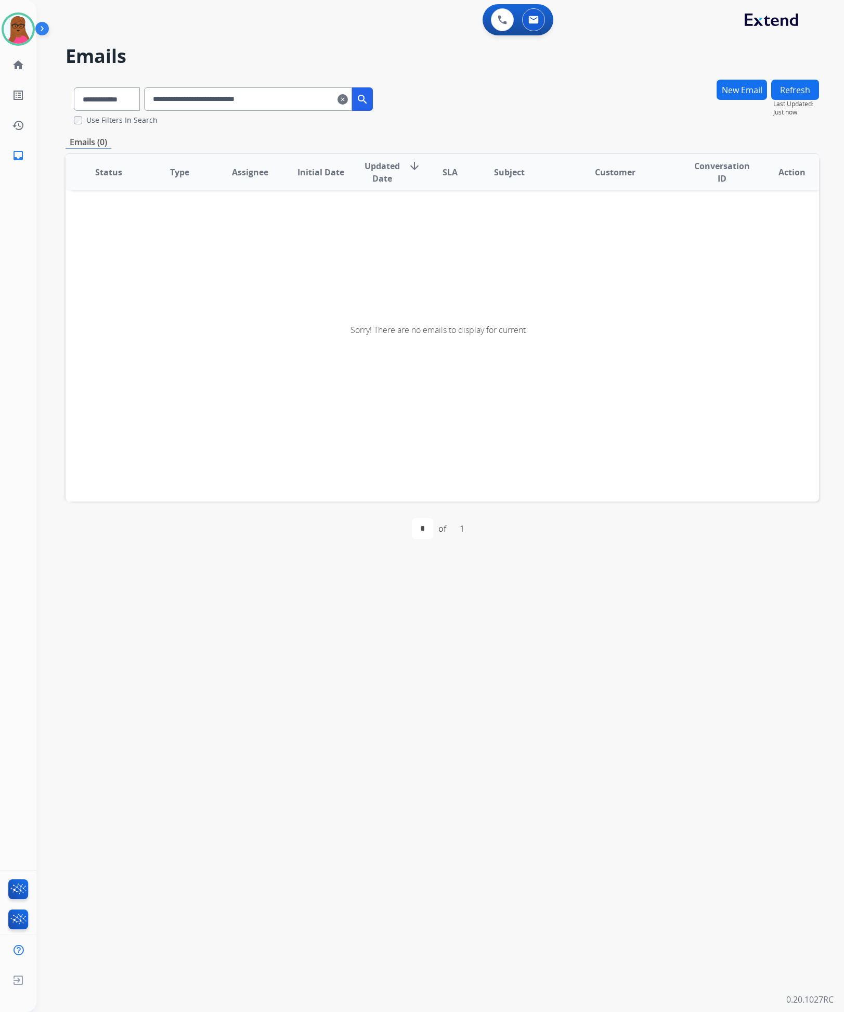
click at [265, 97] on input "**********" at bounding box center [248, 98] width 208 height 23
type input "**********"
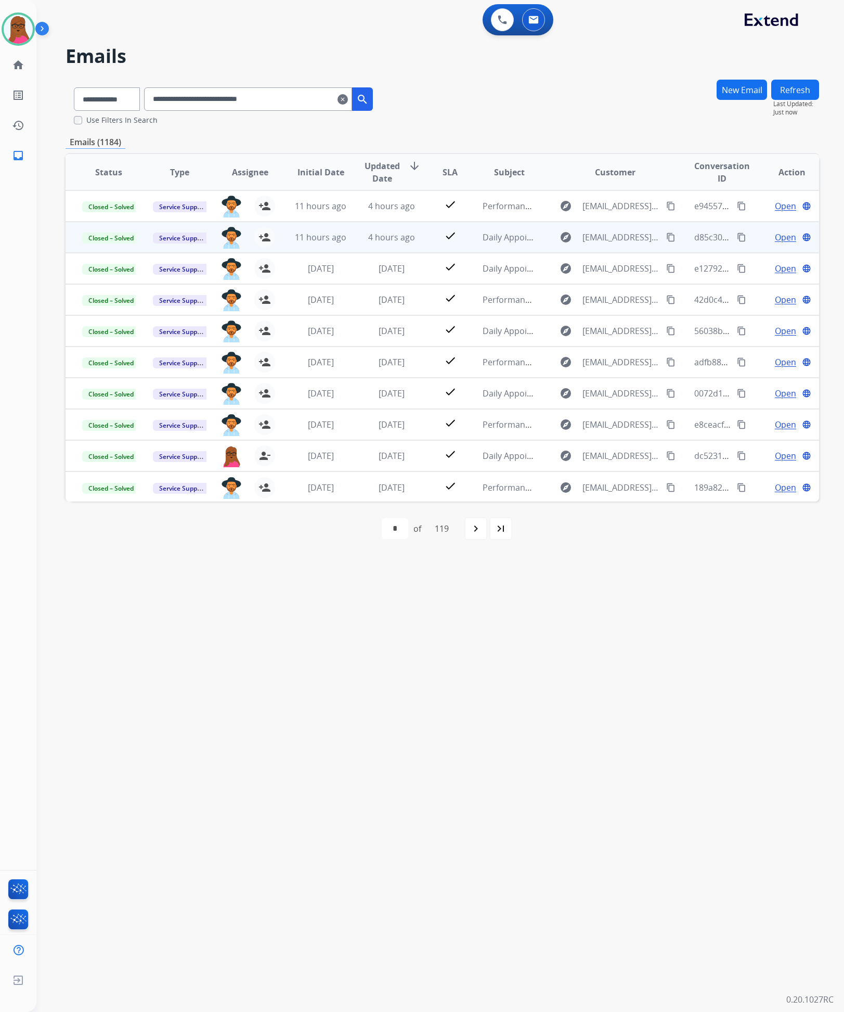
click at [779, 236] on span "Open" at bounding box center [785, 237] width 21 height 12
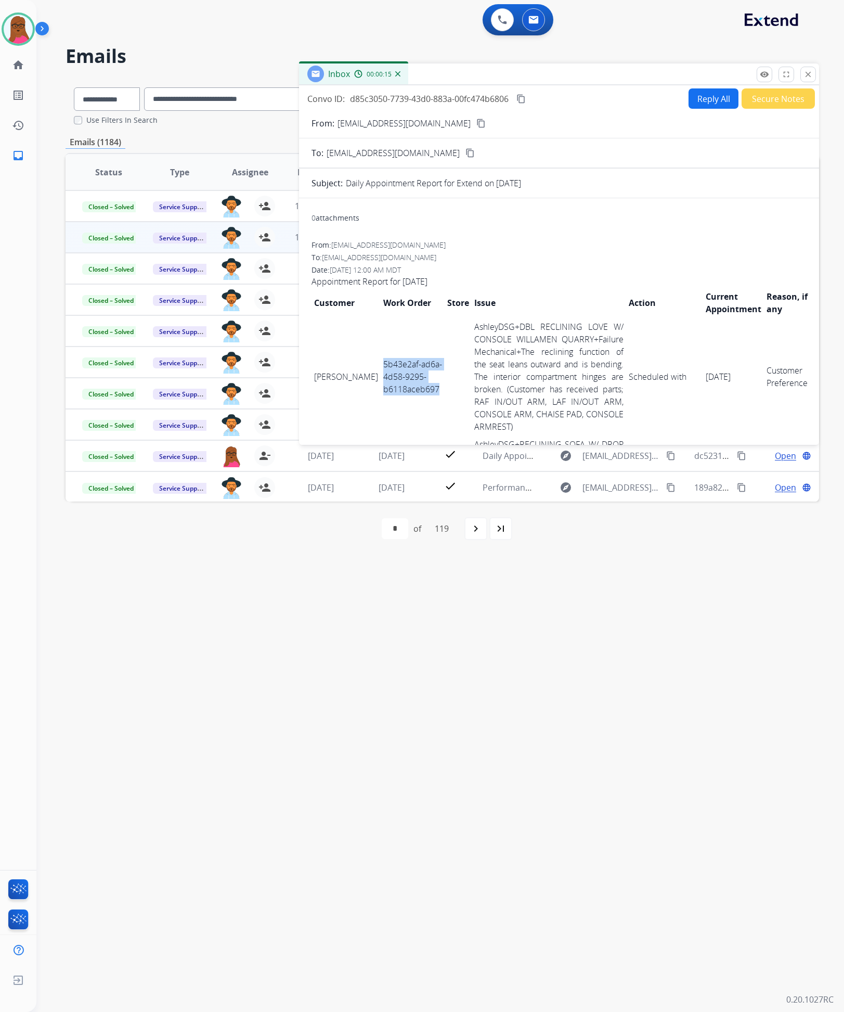
drag, startPoint x: 422, startPoint y: 386, endPoint x: 369, endPoint y: 356, distance: 61.0
click at [381, 356] on td "5b43e2af-ad6a-4d58-9295-b6118aceb697" at bounding box center [413, 377] width 64 height 118
copy td "5b43e2af-ad6a-4d58-9295-b6118aceb697"
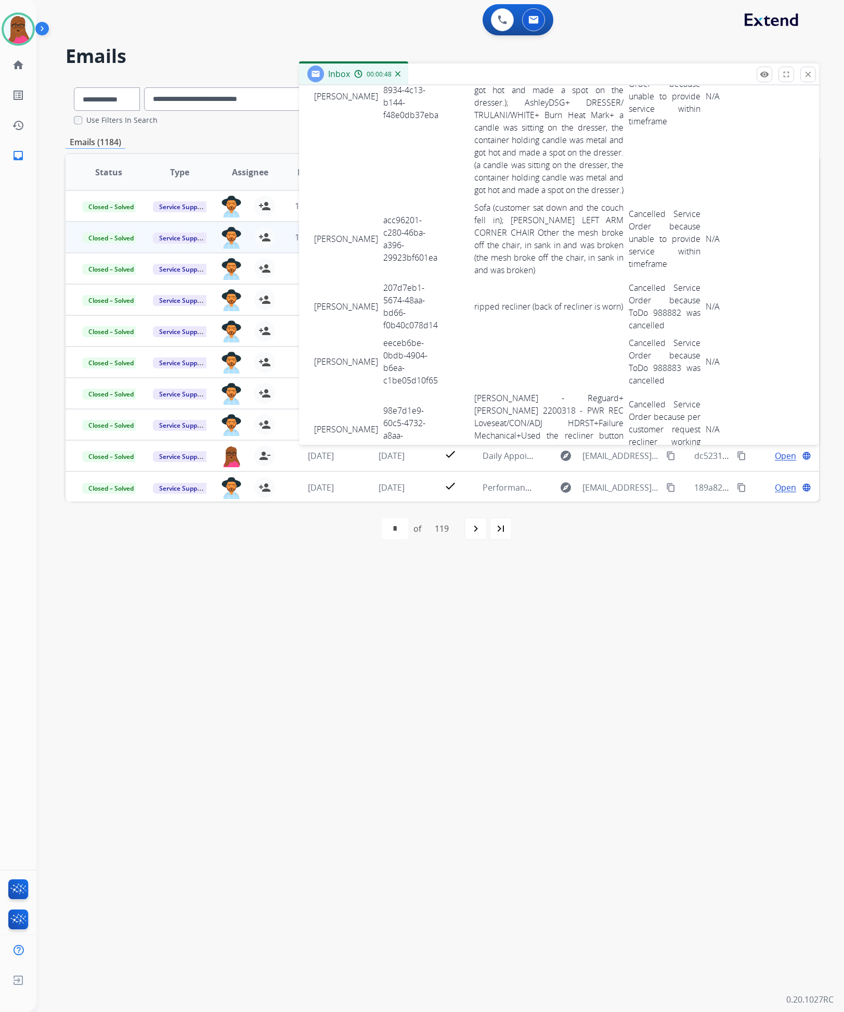
scroll to position [4231, 0]
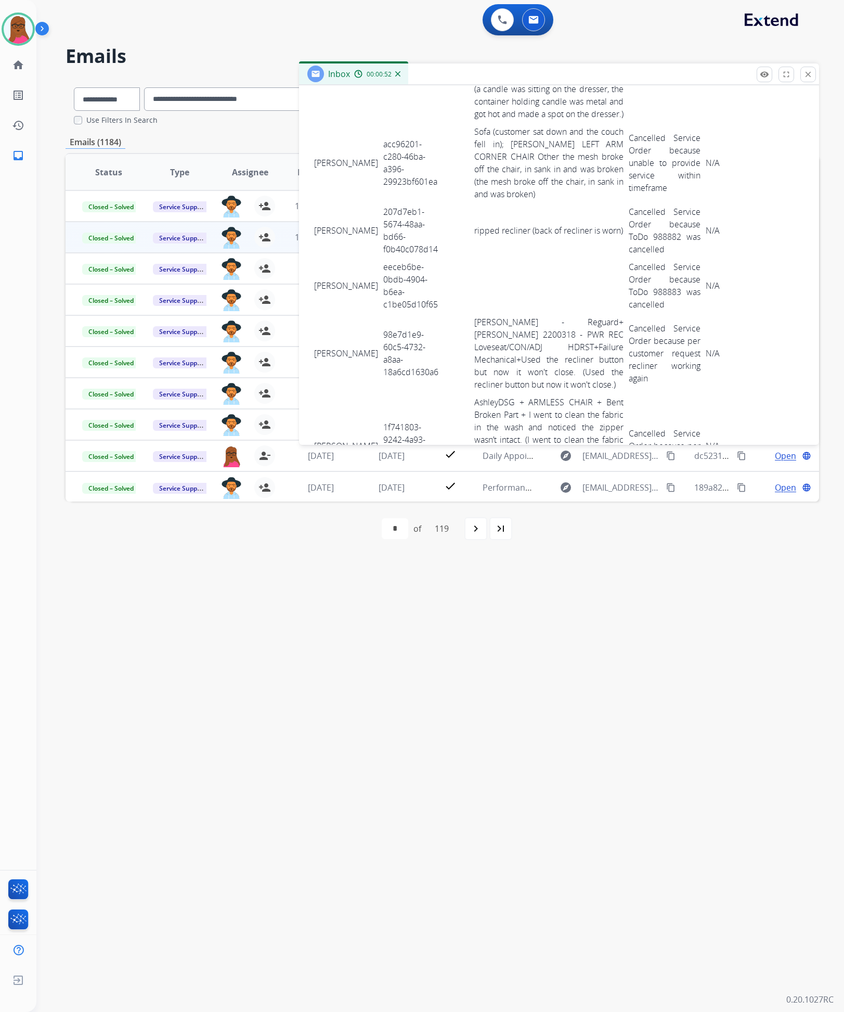
click at [818, 76] on div "Inbox 00:00:52" at bounding box center [559, 74] width 520 height 22
click at [816, 75] on div "Inbox 00:00:53" at bounding box center [559, 74] width 520 height 22
click at [811, 69] on button "close Close" at bounding box center [809, 75] width 16 height 16
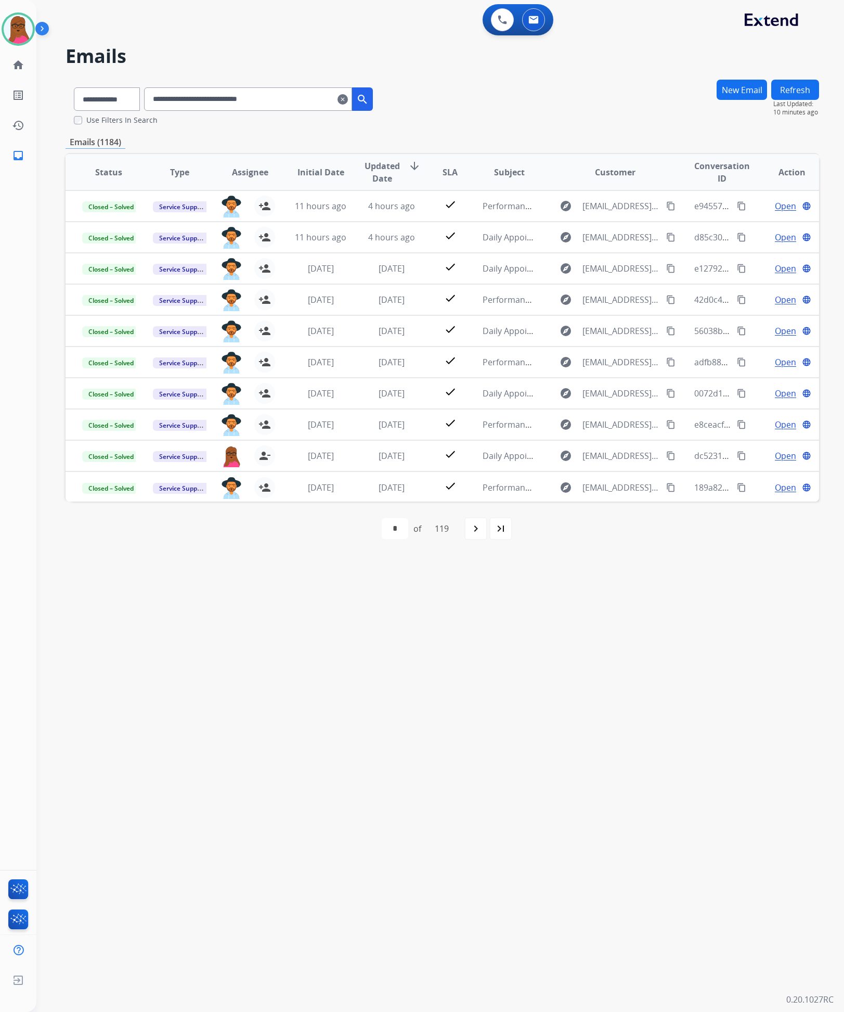
click at [351, 99] on div "**********" at bounding box center [258, 98] width 229 height 23
click at [348, 98] on mat-icon "clear" at bounding box center [343, 99] width 10 height 12
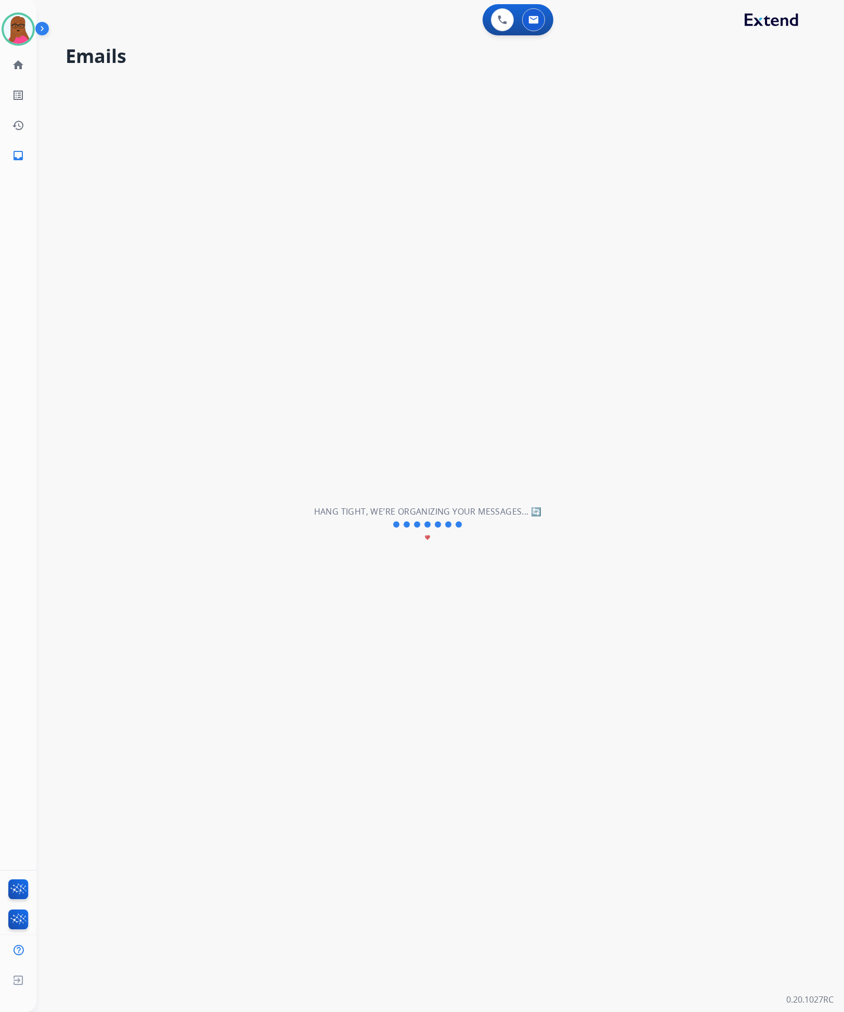
select select "**********"
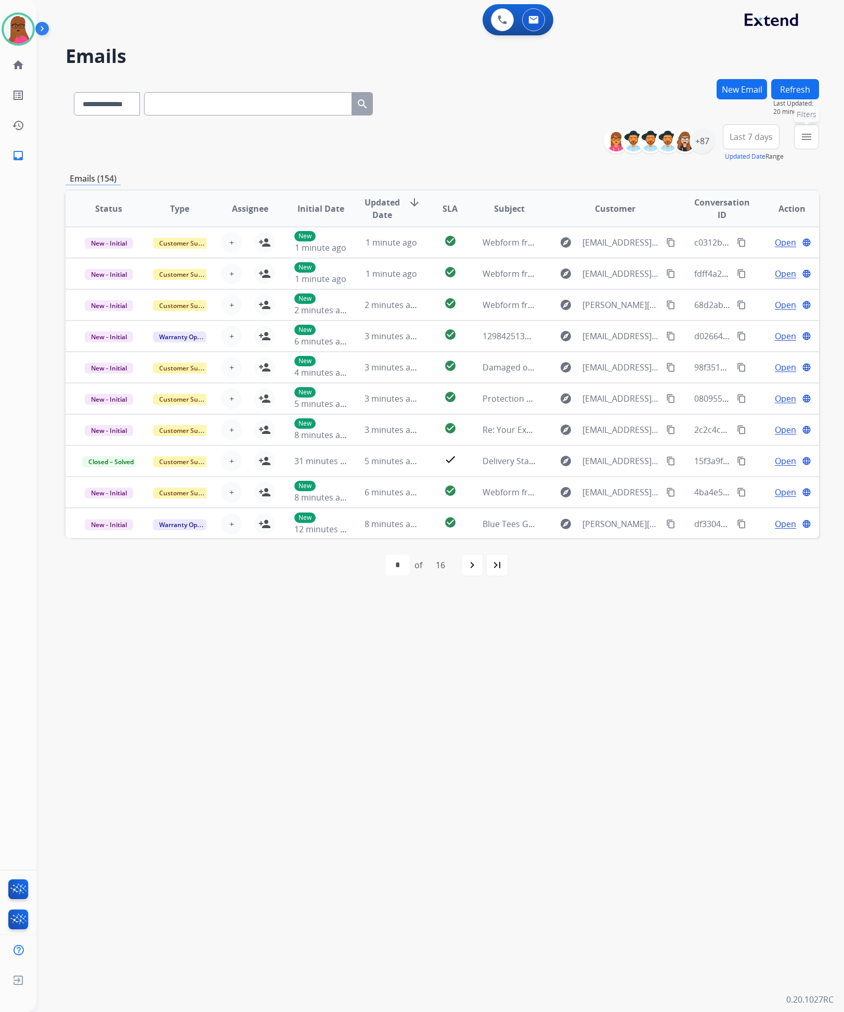
click at [803, 139] on mat-icon "menu" at bounding box center [807, 137] width 12 height 12
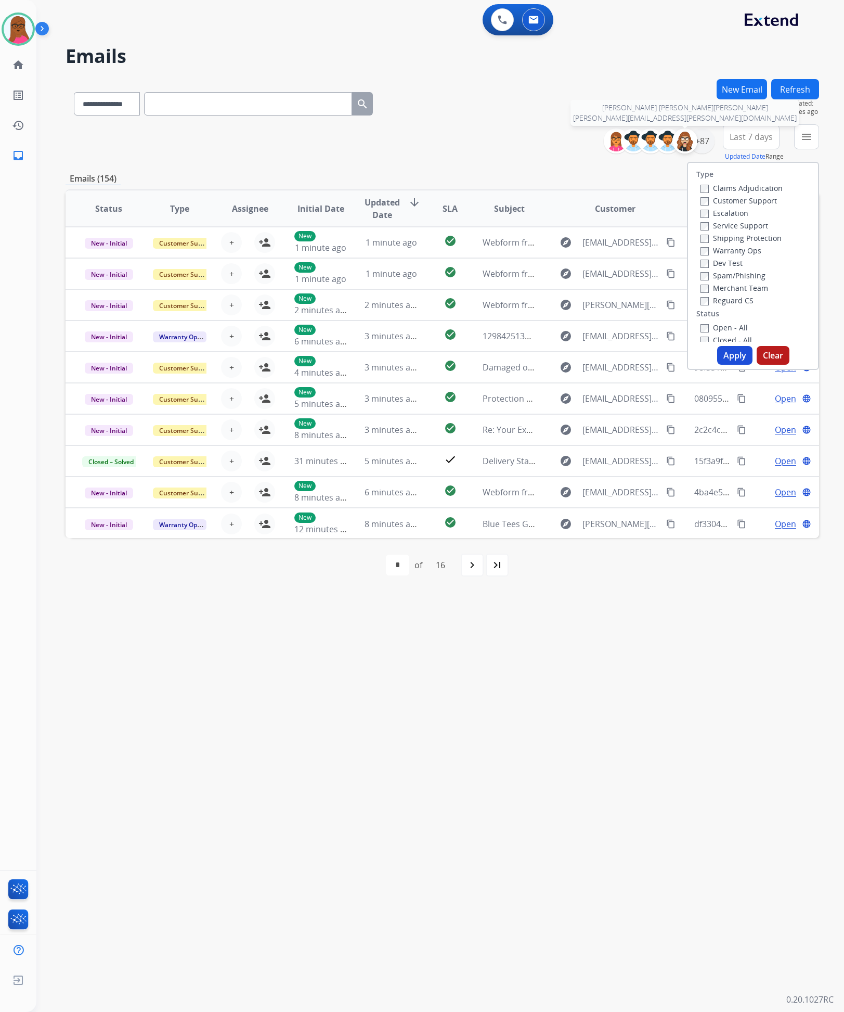
click at [695, 144] on div at bounding box center [685, 141] width 25 height 25
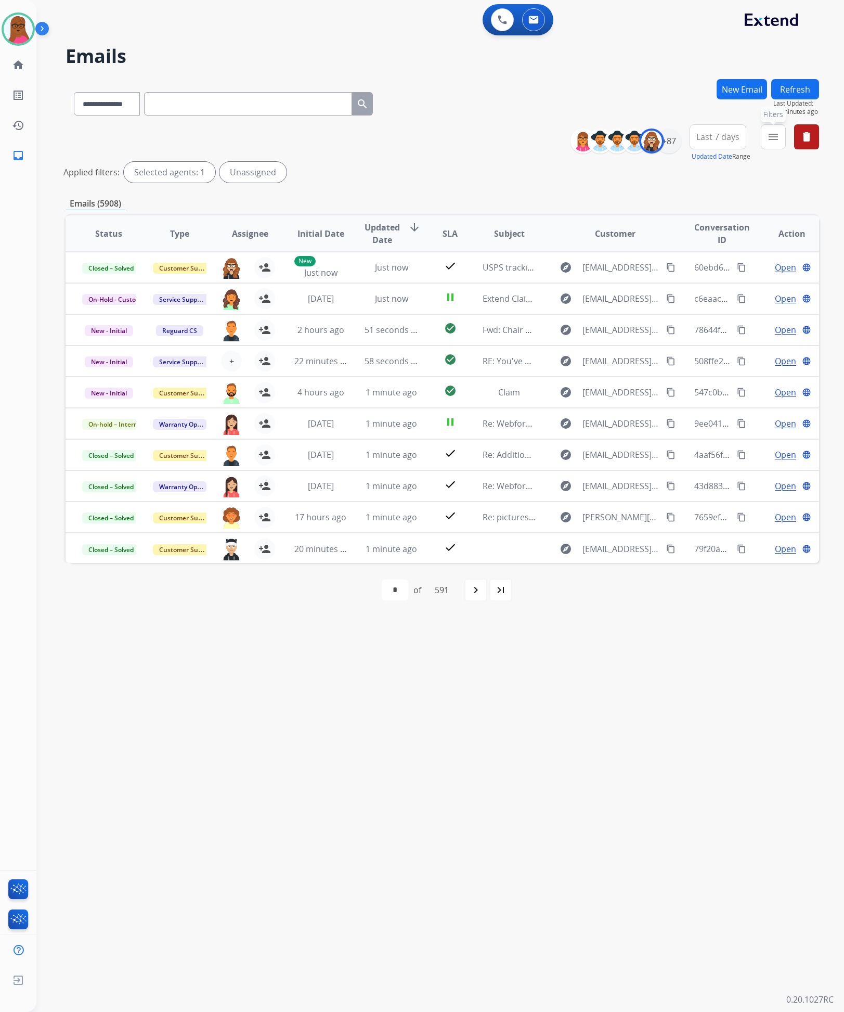
click at [772, 139] on mat-icon "menu" at bounding box center [773, 137] width 12 height 12
click at [673, 136] on div "+87" at bounding box center [669, 141] width 25 height 25
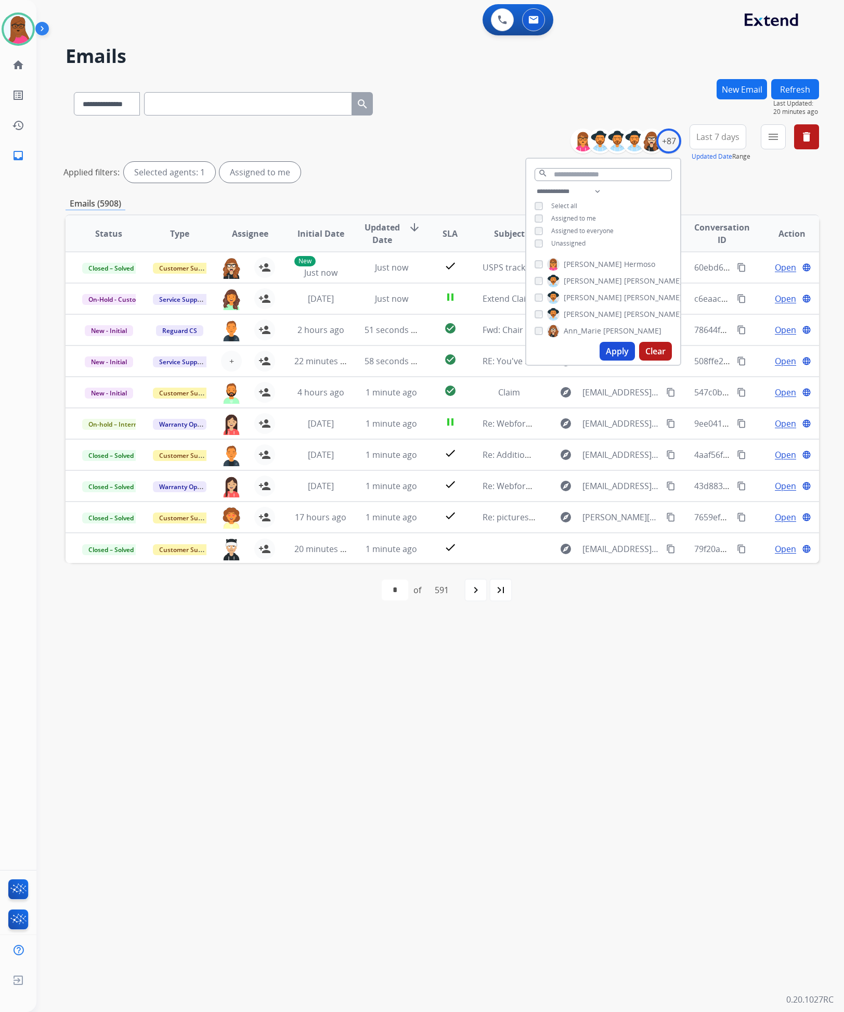
click at [606, 348] on button "Apply" at bounding box center [617, 351] width 35 height 19
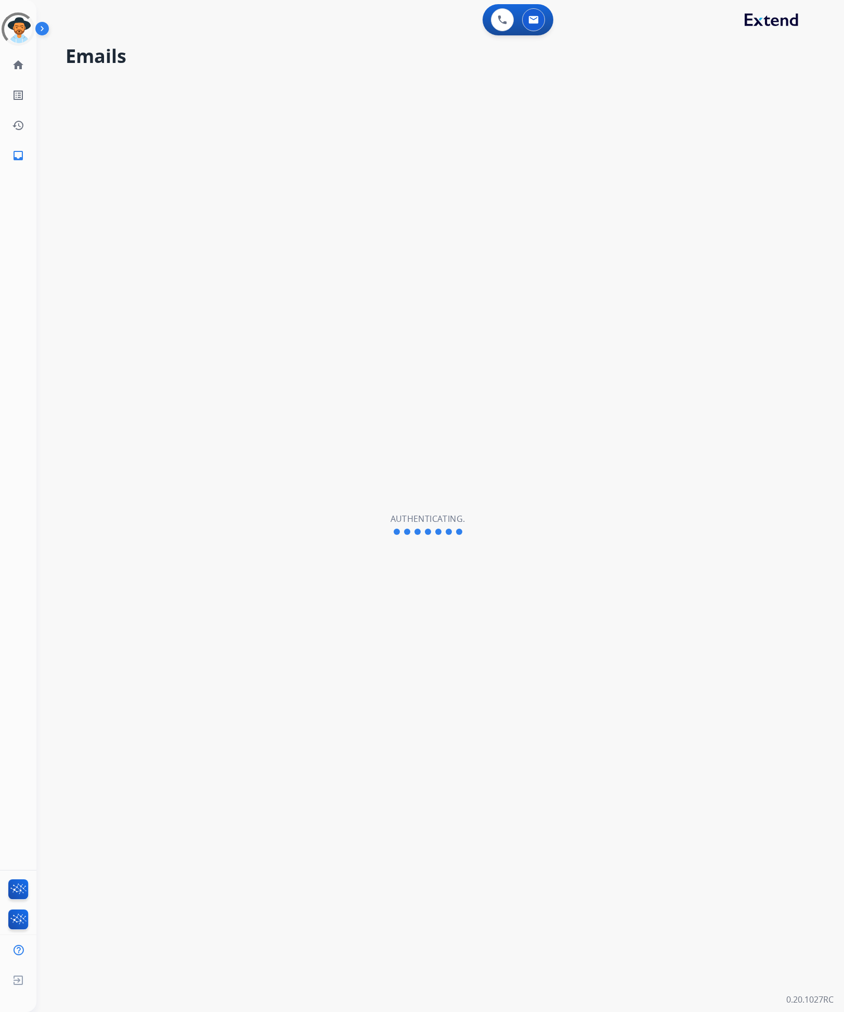
select select "**********"
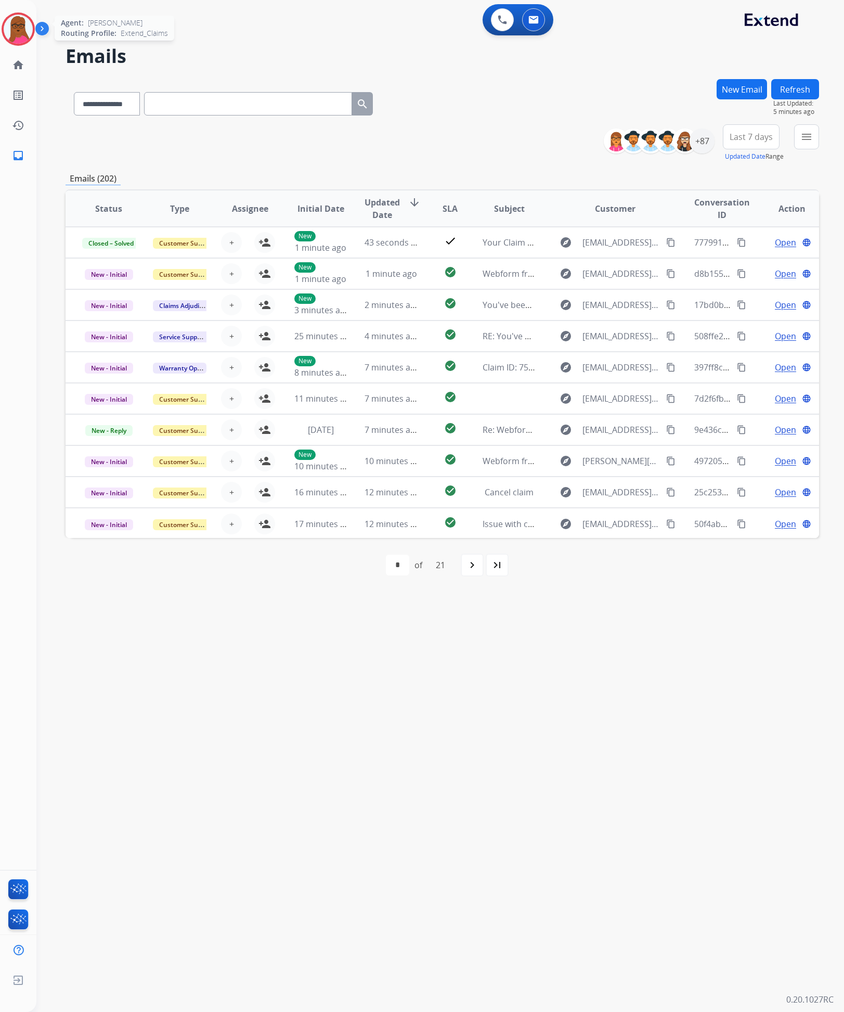
click at [25, 30] on img at bounding box center [18, 29] width 29 height 29
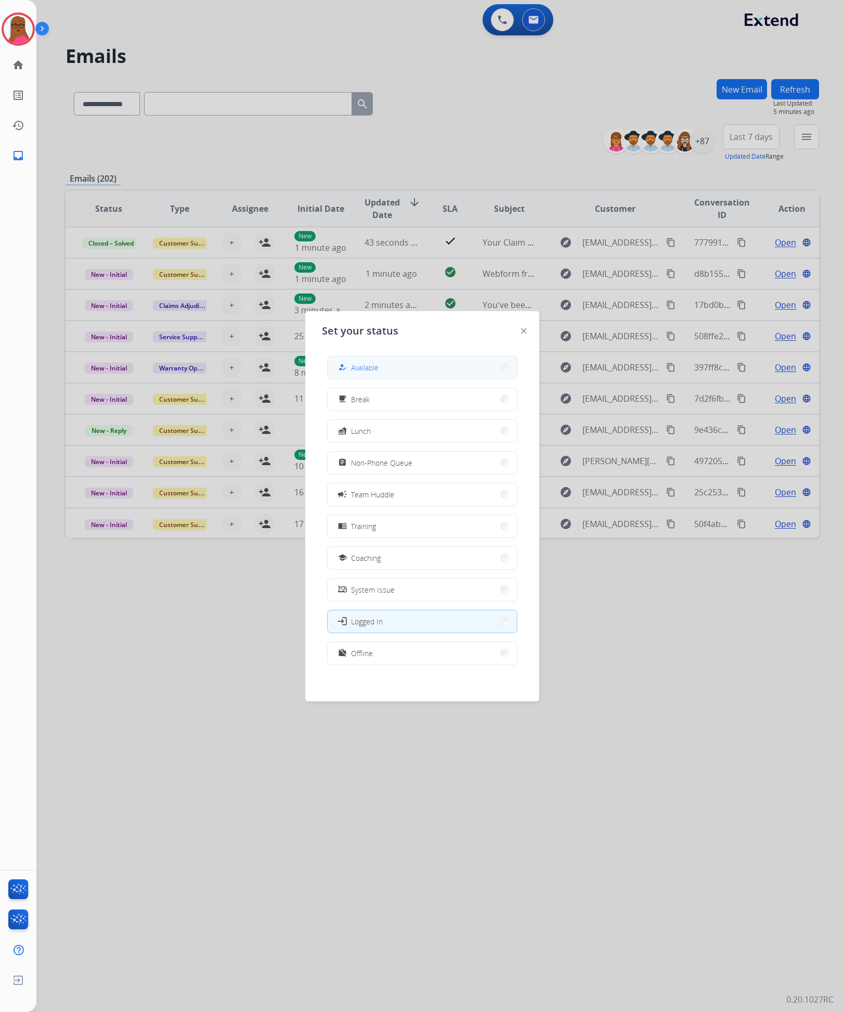
click at [428, 370] on button "how_to_reg Available" at bounding box center [422, 367] width 189 height 22
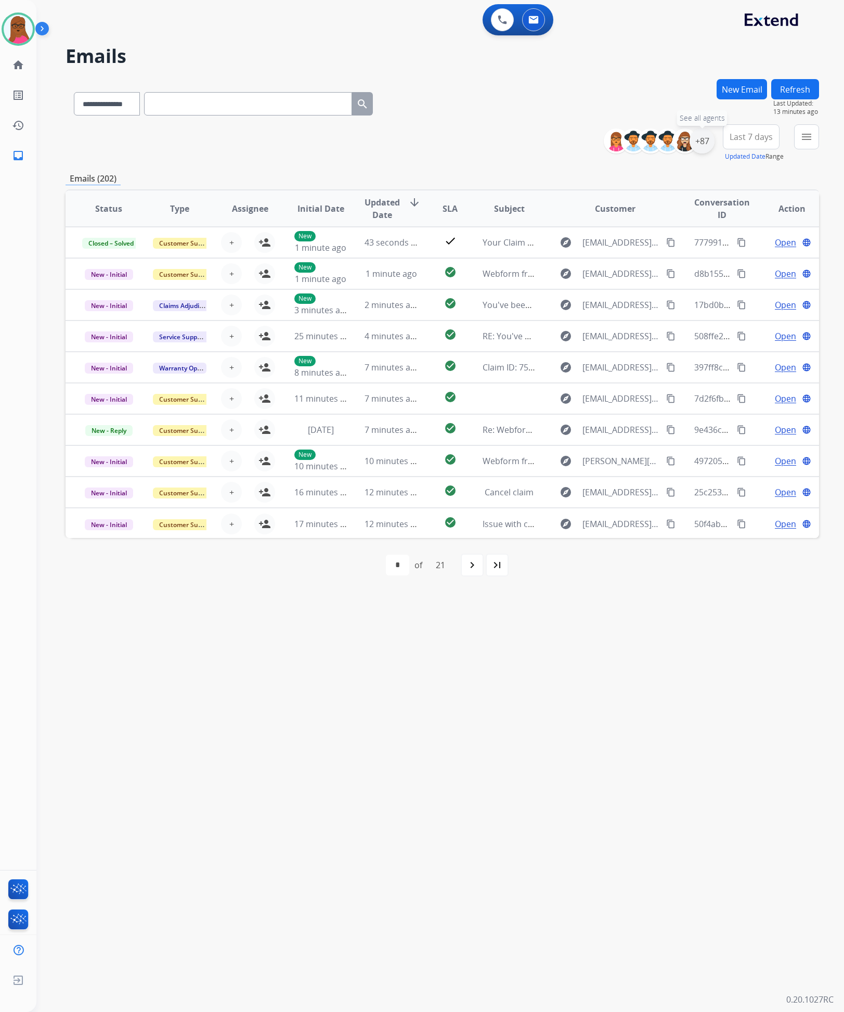
click at [705, 136] on div "+87" at bounding box center [702, 141] width 25 height 25
click at [652, 350] on button "Apply" at bounding box center [650, 351] width 35 height 19
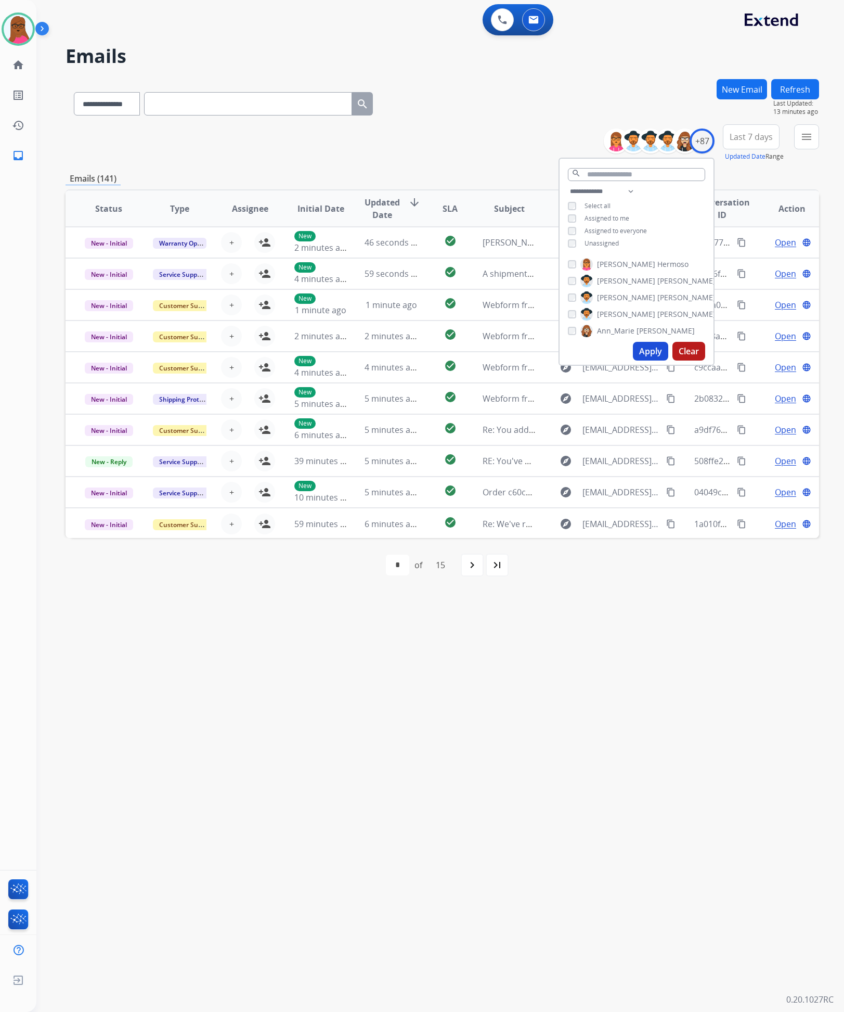
click at [582, 707] on div "**********" at bounding box center [427, 524] width 783 height 974
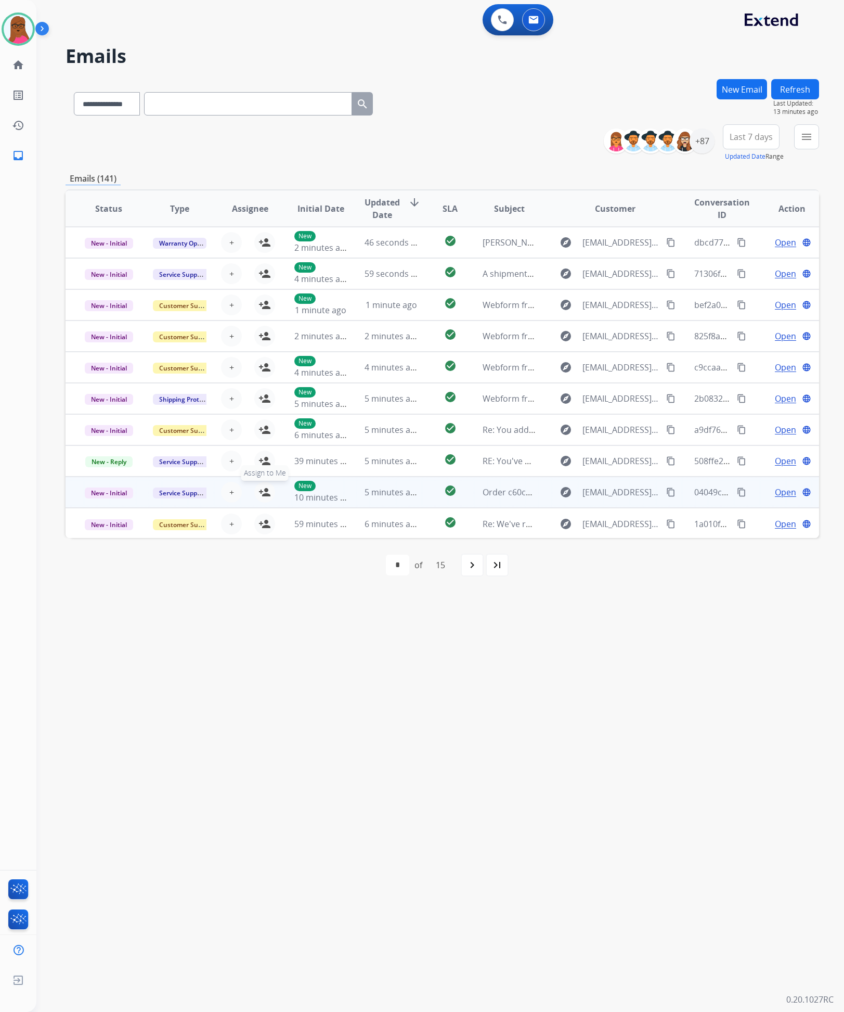
click at [260, 489] on mat-icon "person_add" at bounding box center [265, 492] width 12 height 12
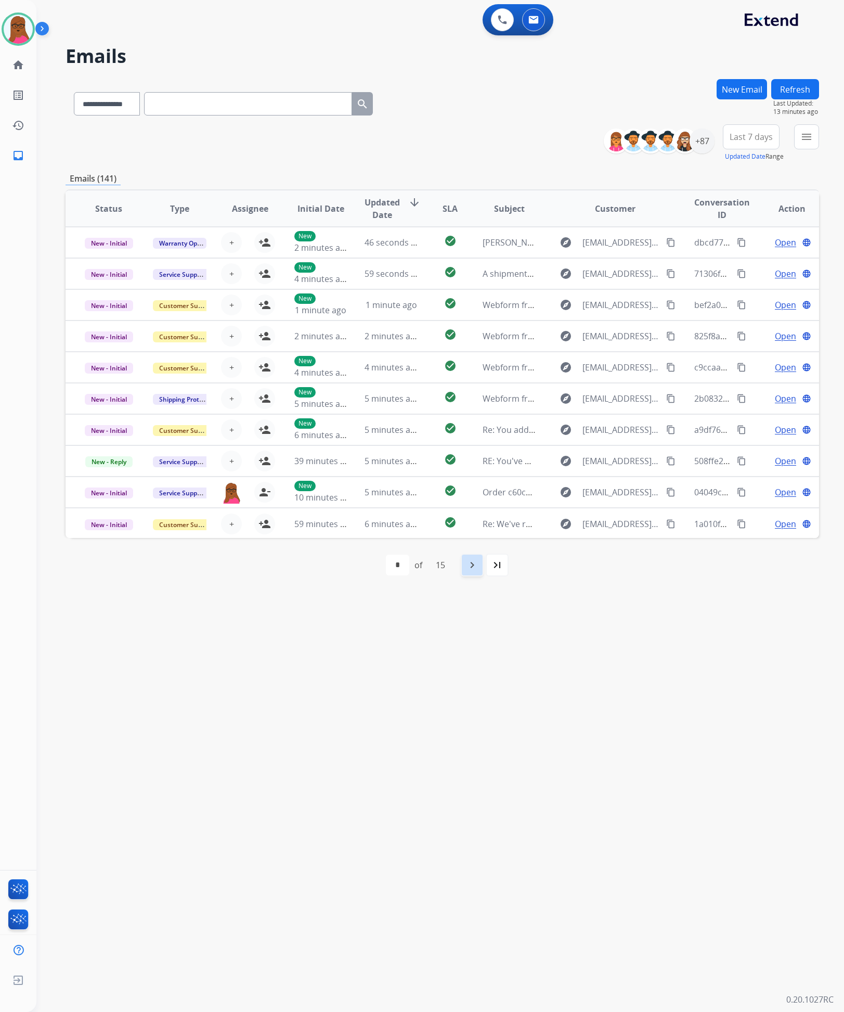
click at [476, 565] on mat-icon "navigate_next" at bounding box center [472, 565] width 12 height 12
select select "*"
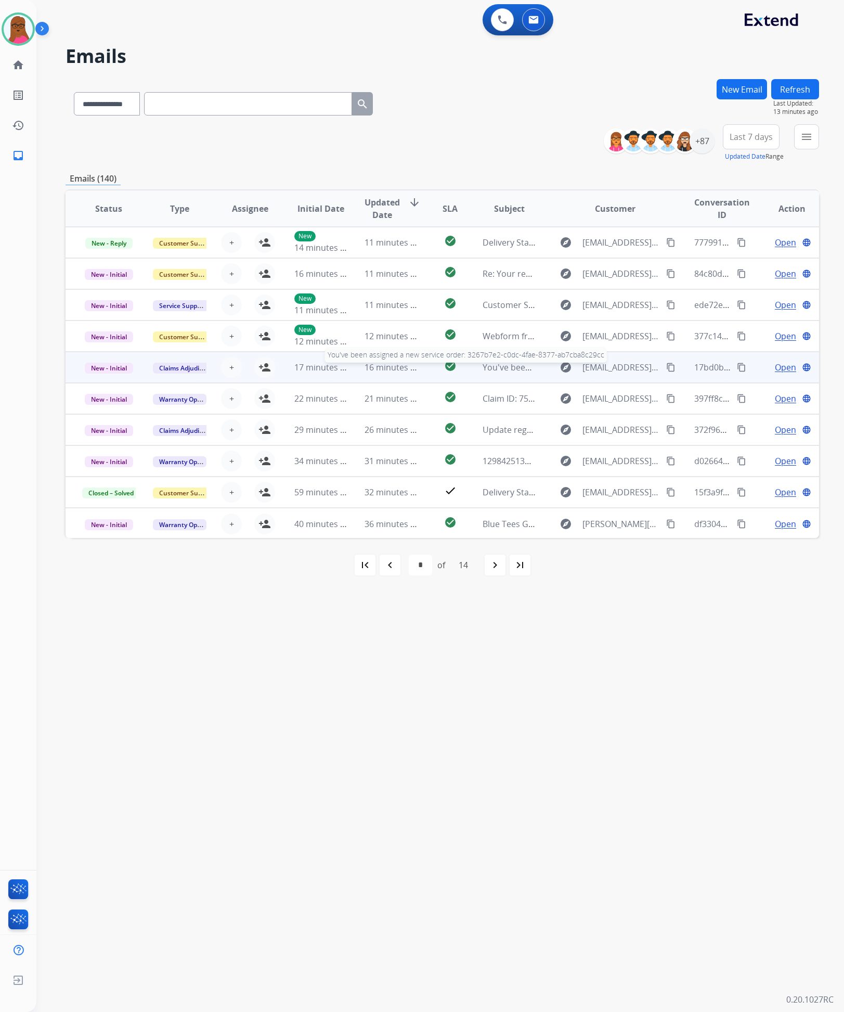
click at [483, 370] on span "You've been assigned a new service order: 3267b7e2-c0dc-4fae-8377-ab7cba8c29cc" at bounding box center [645, 367] width 325 height 11
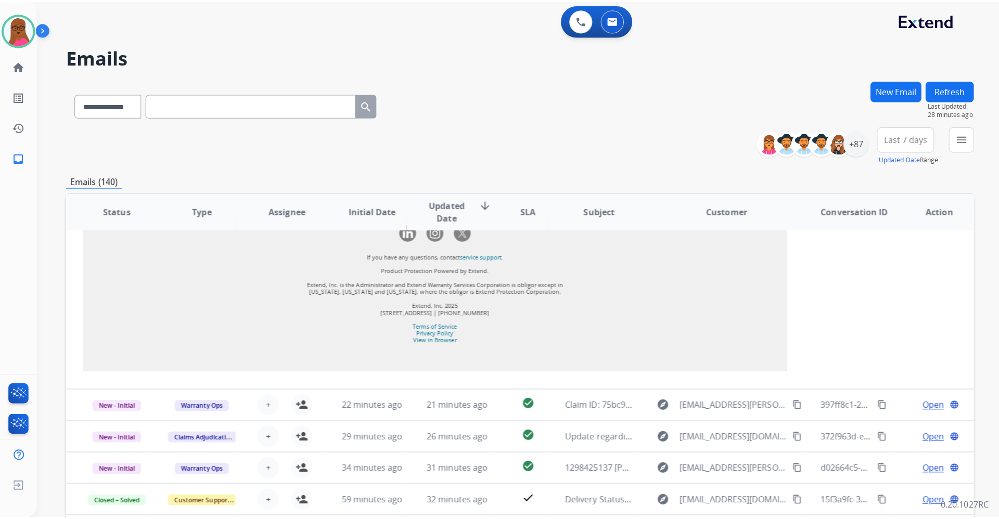
scroll to position [1167, 0]
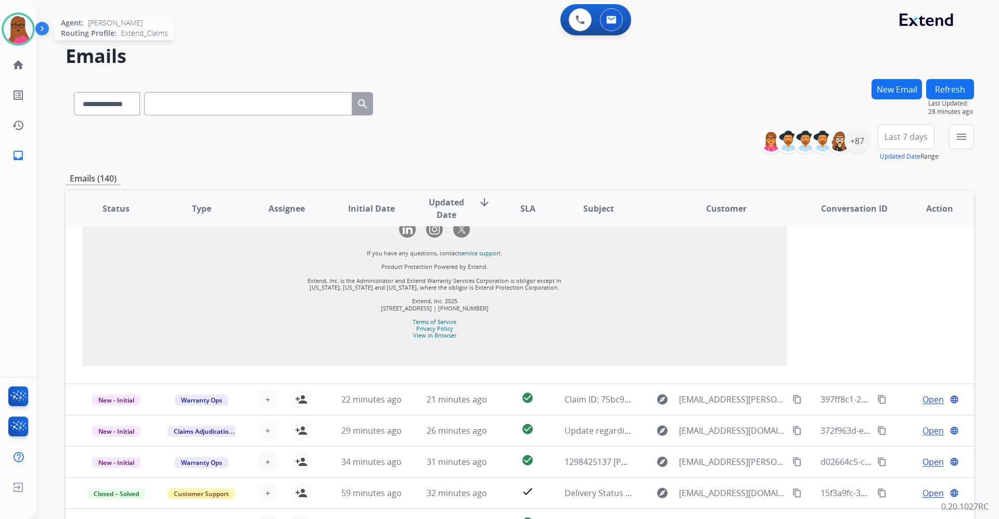
click at [18, 29] on img at bounding box center [18, 29] width 29 height 29
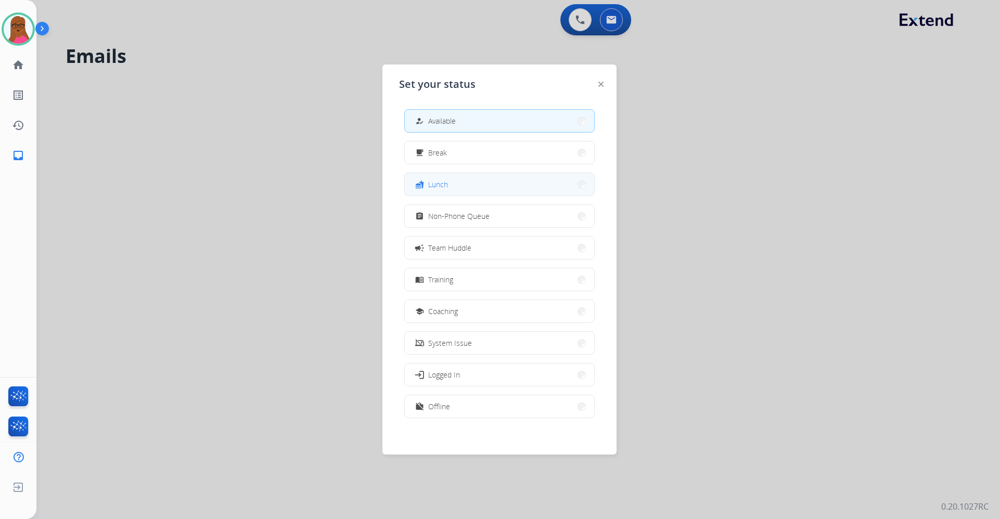
click at [477, 189] on button "fastfood Lunch" at bounding box center [499, 184] width 189 height 22
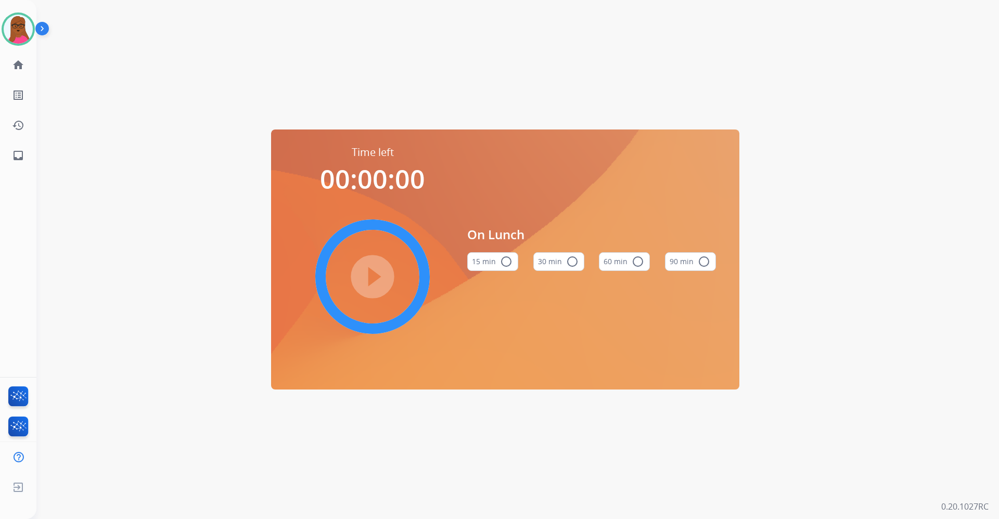
click at [638, 263] on mat-icon "radio_button_unchecked" at bounding box center [638, 261] width 12 height 12
click at [377, 278] on mat-icon "play_circle_filled" at bounding box center [372, 277] width 12 height 12
click at [14, 26] on img at bounding box center [18, 29] width 29 height 29
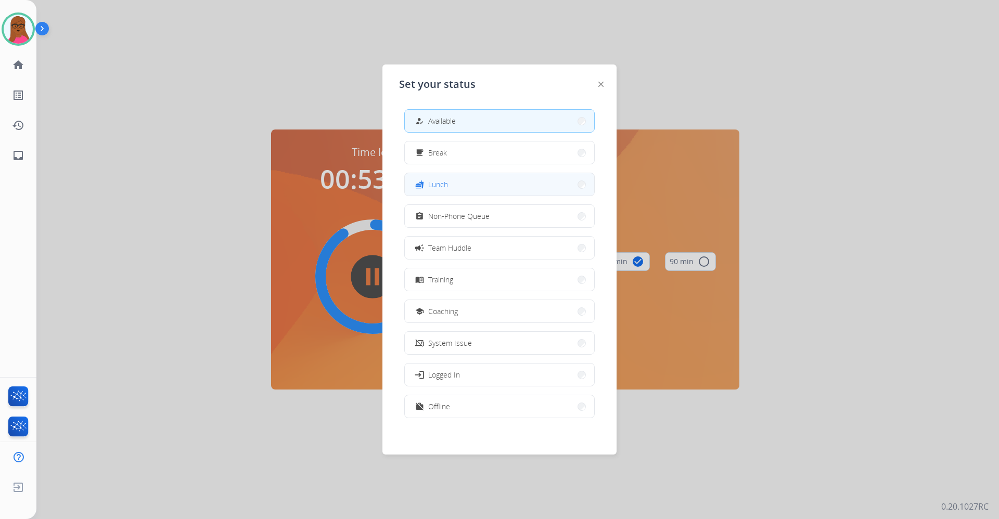
click at [500, 179] on button "fastfood Lunch" at bounding box center [499, 184] width 189 height 22
